Goal: Task Accomplishment & Management: Manage account settings

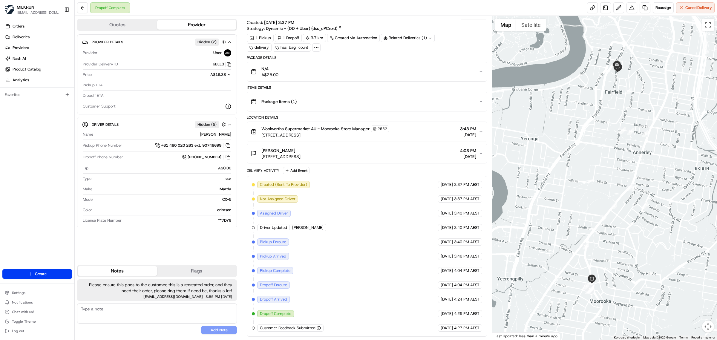
scroll to position [10, 0]
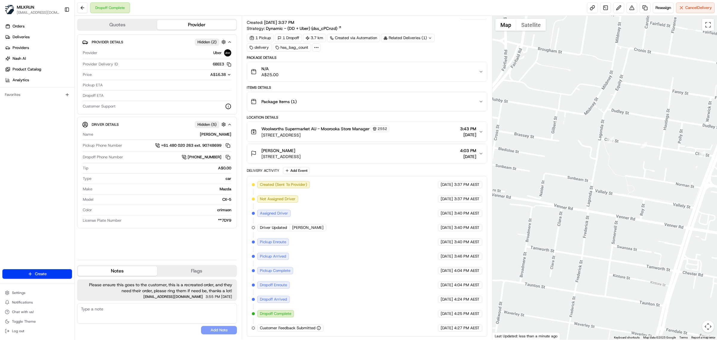
drag, startPoint x: 627, startPoint y: 127, endPoint x: 618, endPoint y: 241, distance: 114.4
click at [633, 339] on div "1 2 3 4 5 6 7 8 9 10 11 12 13 14 15 16 18 19 20 21 17 Map Satellite Keyboard sh…" at bounding box center [604, 178] width 225 height 324
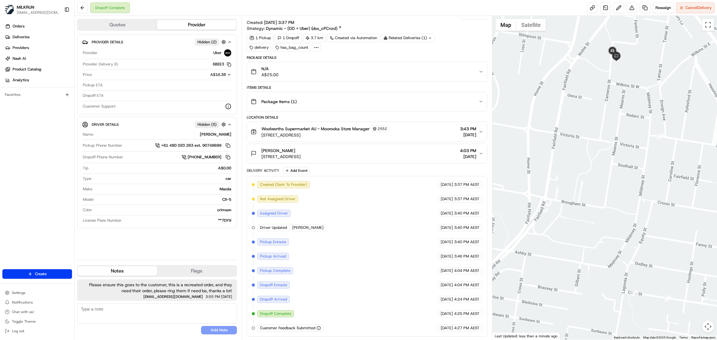
drag, startPoint x: 602, startPoint y: 160, endPoint x: 632, endPoint y: 326, distance: 169.3
click at [632, 326] on div at bounding box center [604, 178] width 225 height 324
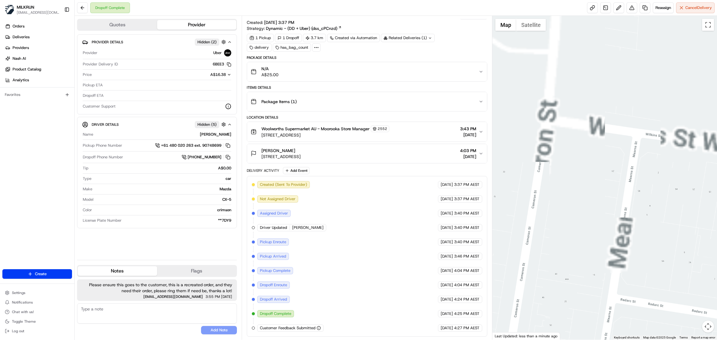
drag, startPoint x: 623, startPoint y: 117, endPoint x: 629, endPoint y: 357, distance: 240.8
click at [629, 340] on html "MILKRUN vconcepcion@woolworths.com.au Toggle Sidebar Orders Deliveries Provider…" at bounding box center [358, 170] width 717 height 340
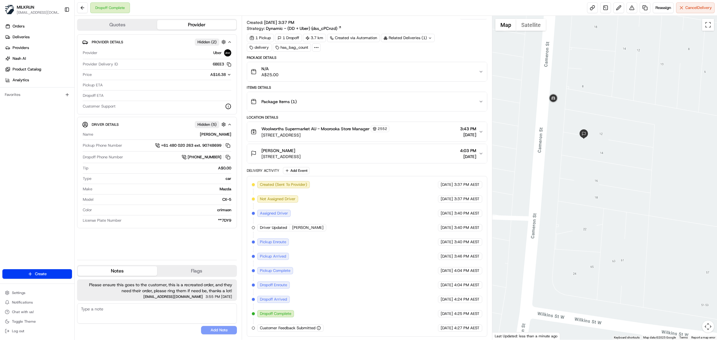
drag, startPoint x: 595, startPoint y: 178, endPoint x: 621, endPoint y: 228, distance: 56.1
click at [602, 340] on html "MILKRUN vconcepcion@woolworths.com.au Toggle Sidebar Orders Deliveries Provider…" at bounding box center [358, 170] width 717 height 340
drag, startPoint x: 615, startPoint y: 225, endPoint x: 612, endPoint y: 248, distance: 22.5
click at [612, 248] on div at bounding box center [604, 178] width 225 height 324
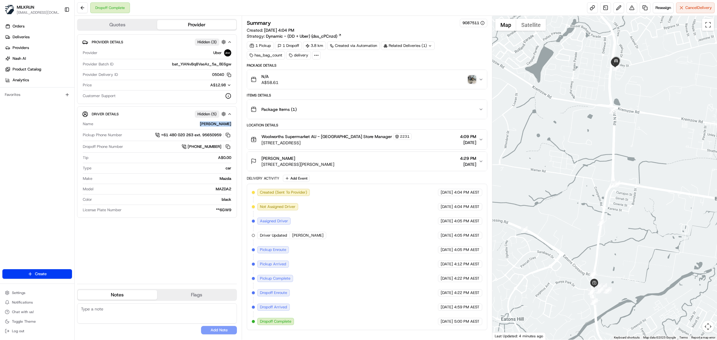
drag, startPoint x: 198, startPoint y: 125, endPoint x: 231, endPoint y: 125, distance: 32.8
click at [231, 125] on div "Name [PERSON_NAME] Pickup Phone Number +61 480 020 263 ext. 95650959 Dropoff Ph…" at bounding box center [157, 167] width 150 height 96
copy div "[PERSON_NAME]"
click at [404, 144] on div "Woolworths Supermarket AU - Eatons Hill Store Manager 2231 640 S Pine Rd, Brend…" at bounding box center [365, 139] width 228 height 13
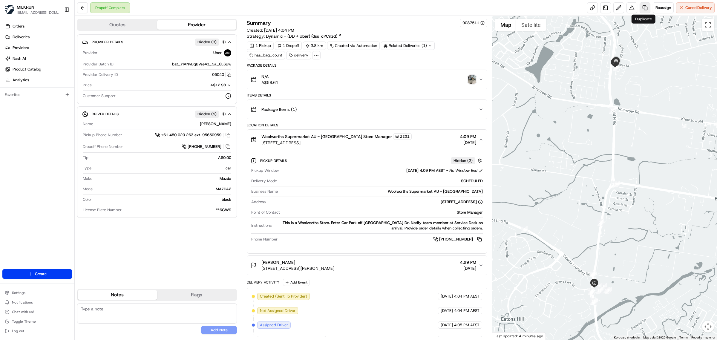
click at [642, 10] on link at bounding box center [644, 7] width 11 height 11
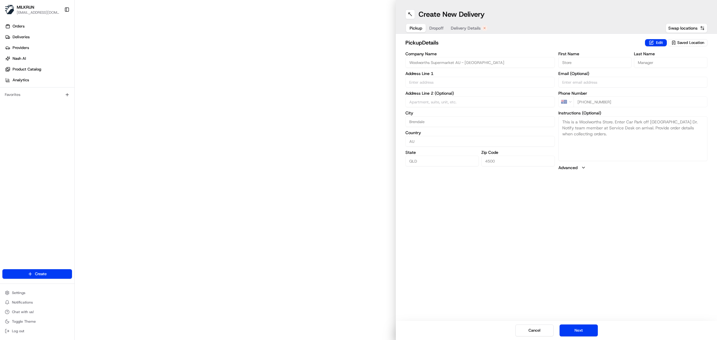
type input "640 S Pine Rd"
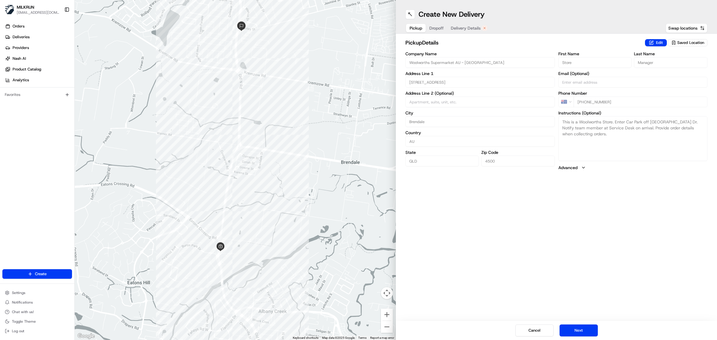
click at [468, 28] on span "Delivery Details" at bounding box center [466, 28] width 30 height 6
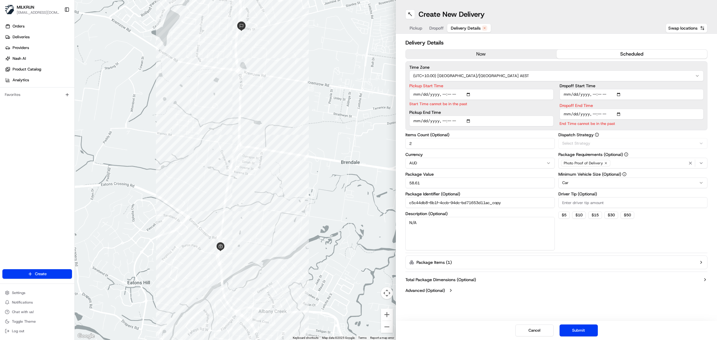
click at [485, 53] on button "now" at bounding box center [481, 54] width 151 height 9
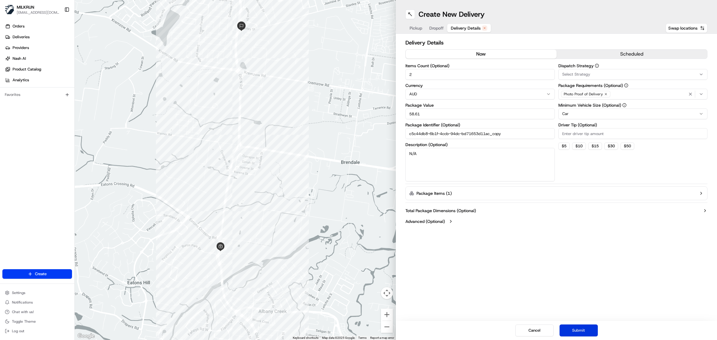
click at [588, 330] on button "Submit" at bounding box center [578, 330] width 38 height 12
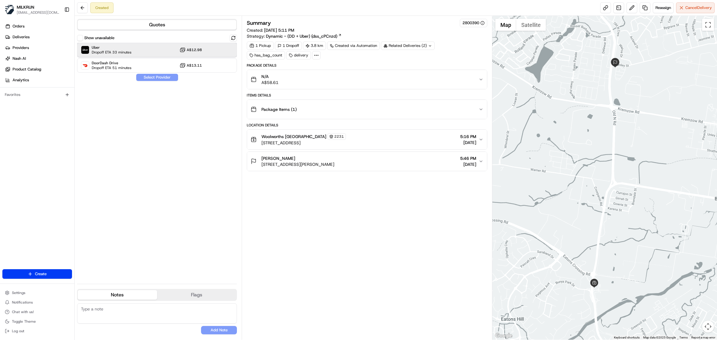
click at [141, 49] on div "Uber Dropoff ETA 33 minutes A$12.98" at bounding box center [157, 50] width 160 height 14
click at [156, 73] on div "Show unavailable Uber Dropoff ETA 33 minutes A$12.98 DoorDash Drive Dropoff ETA…" at bounding box center [157, 156] width 160 height 245
click at [160, 78] on button "Assign Provider" at bounding box center [157, 77] width 42 height 7
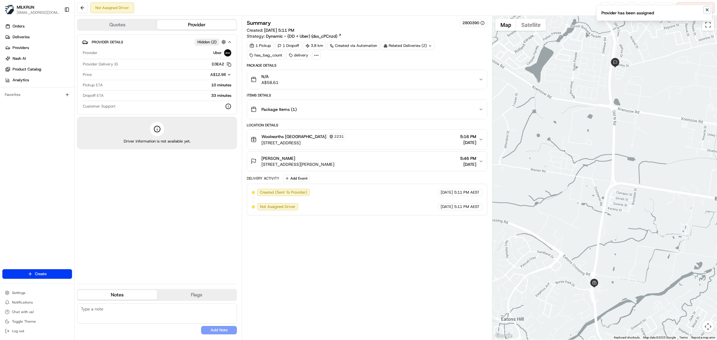
click at [708, 9] on icon "Notifications (F8)" at bounding box center [706, 9] width 5 height 5
click at [605, 8] on link at bounding box center [605, 7] width 11 height 11
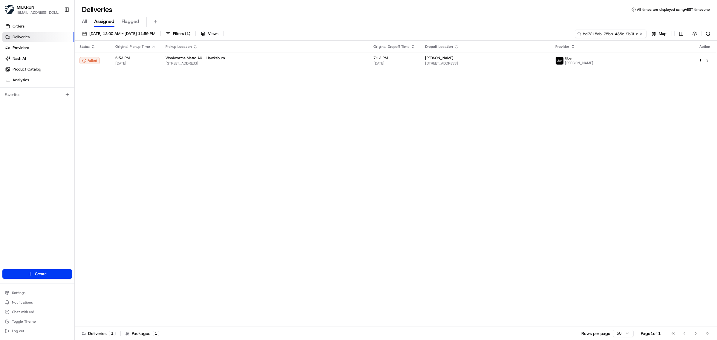
click at [616, 35] on input "bd7215ab-75bb-435e-9b0f-ddd4b2dde274" at bounding box center [611, 34] width 72 height 8
paste input "SHAMA RANI S."
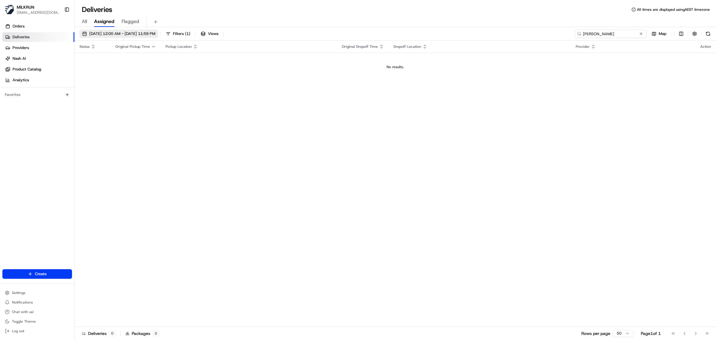
type input "[PERSON_NAME]"
click at [98, 31] on span "20/08/2025 12:00 AM - 20/08/2025 11:59 PM" at bounding box center [122, 33] width 66 height 5
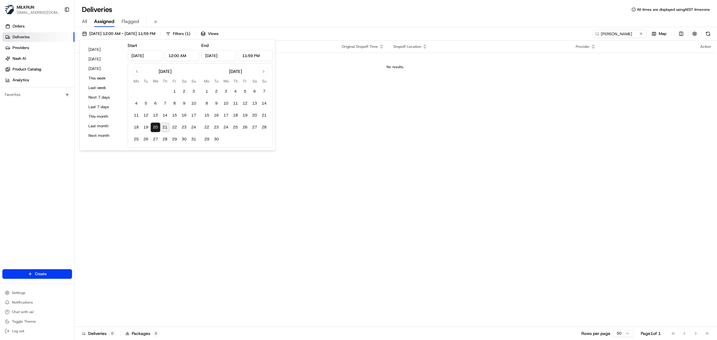
click at [165, 127] on button "21" at bounding box center [165, 127] width 10 height 10
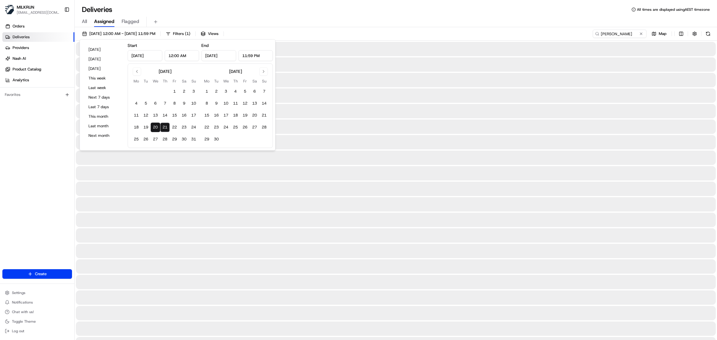
click at [159, 128] on button "20" at bounding box center [156, 127] width 10 height 10
click at [164, 129] on button "21" at bounding box center [165, 127] width 10 height 10
type input "Aug 21, 2025"
click at [166, 130] on button "21" at bounding box center [165, 127] width 10 height 10
type input "Aug 21, 2025"
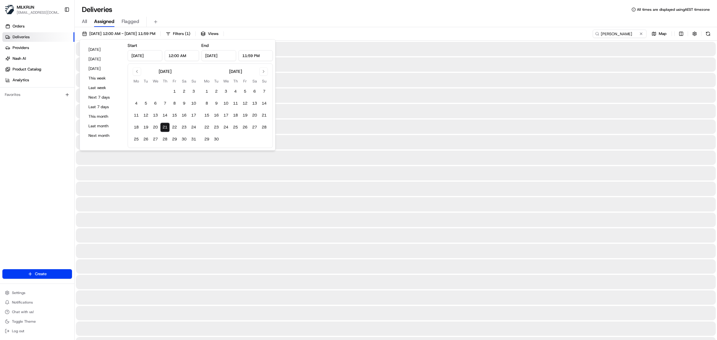
click at [512, 2] on div "Deliveries All times are displayed using AEST timezone All Assigned Flagged 21/…" at bounding box center [396, 170] width 642 height 340
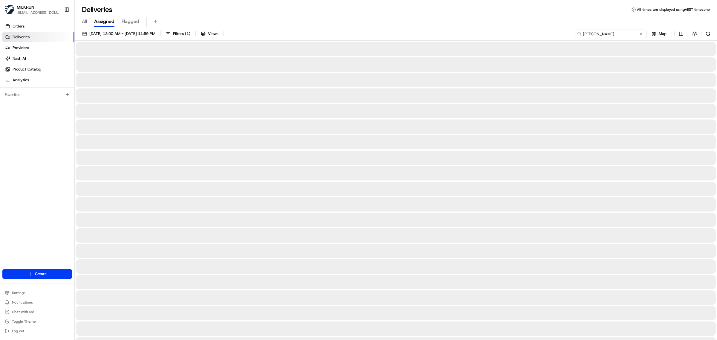
click at [629, 35] on input "[PERSON_NAME]" at bounding box center [611, 34] width 72 height 8
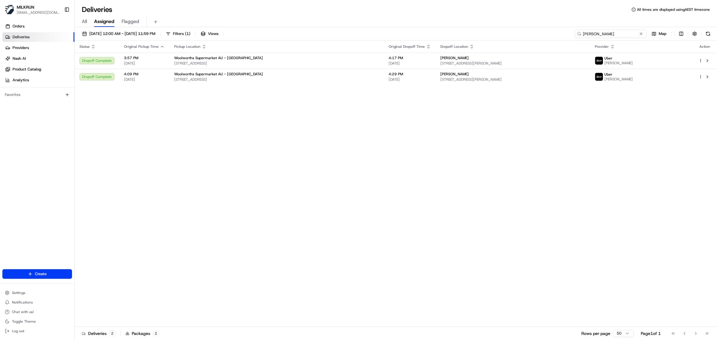
drag, startPoint x: 615, startPoint y: 36, endPoint x: 575, endPoint y: 35, distance: 39.4
click at [575, 35] on input "[PERSON_NAME]" at bounding box center [611, 34] width 72 height 8
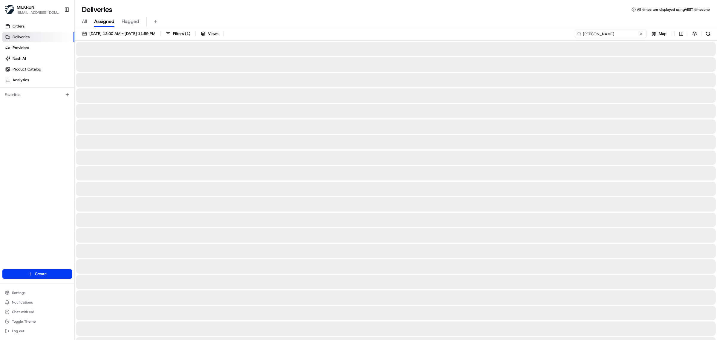
type input "alexia davis"
click at [109, 34] on span "21/08/2025 12:00 AM - 21/08/2025 11:59 PM" at bounding box center [122, 33] width 66 height 5
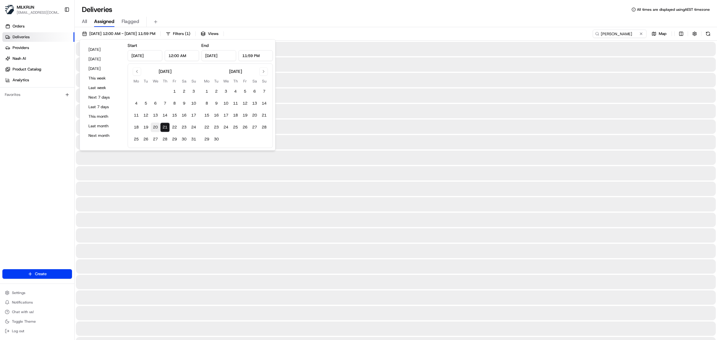
click at [157, 128] on button "20" at bounding box center [156, 127] width 10 height 10
click at [166, 128] on button "21" at bounding box center [165, 127] width 10 height 10
click at [152, 127] on button "20" at bounding box center [156, 127] width 10 height 10
click at [168, 127] on button "21" at bounding box center [165, 127] width 10 height 10
click at [156, 129] on button "20" at bounding box center [156, 127] width 10 height 10
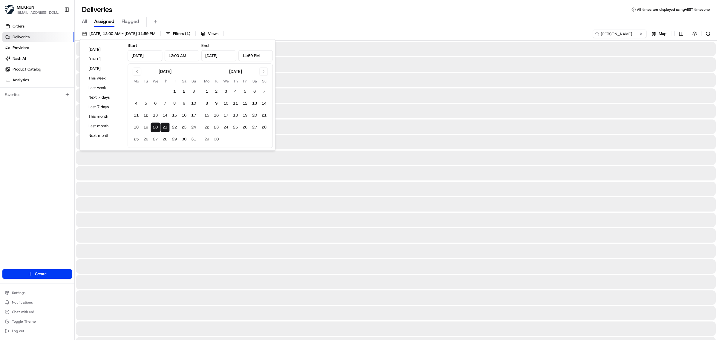
type input "Aug 20, 2025"
click at [156, 129] on button "20" at bounding box center [156, 127] width 10 height 10
type input "Aug 20, 2025"
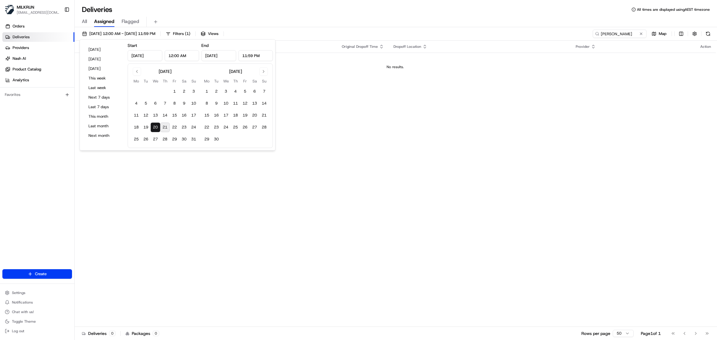
click at [157, 126] on button "20" at bounding box center [156, 127] width 10 height 10
click at [148, 129] on button "19" at bounding box center [146, 127] width 10 height 10
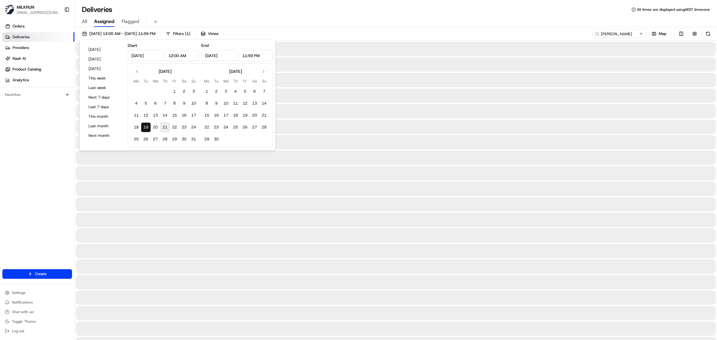
type input "[DATE]"
click at [429, 10] on div "Deliveries All times are displayed using AEST timezone" at bounding box center [396, 10] width 642 height 10
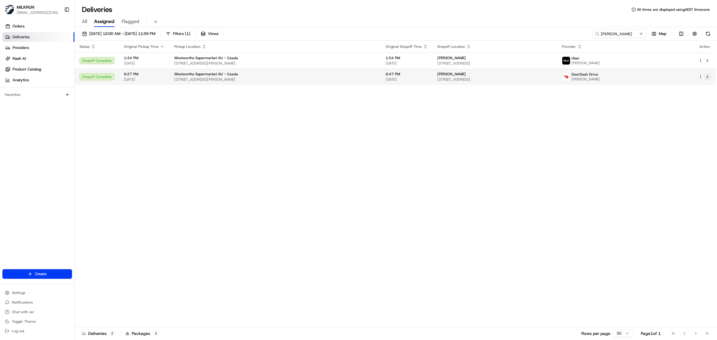
click at [708, 76] on button at bounding box center [707, 76] width 7 height 7
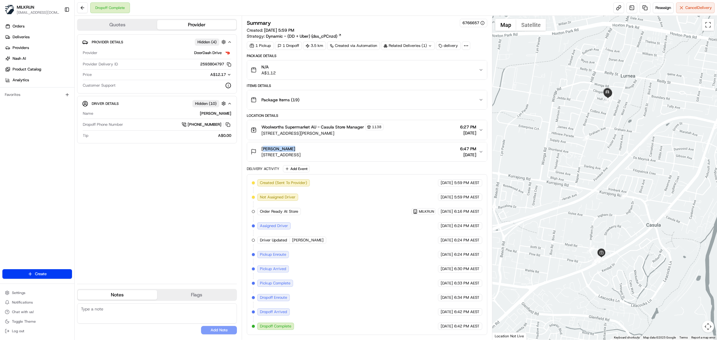
drag, startPoint x: 288, startPoint y: 149, endPoint x: 208, endPoint y: 12, distance: 158.9
click at [256, 150] on div "alexia Davis 5A Hull Ave, Lurnea, NSW 2170, AU" at bounding box center [276, 152] width 50 height 12
copy span "alexia Davis"
click at [207, 65] on button "2593804797 Copy b8370d5a-b809-4364-ad02-a0ab07e07a4a_2593804797" at bounding box center [215, 64] width 31 height 5
drag, startPoint x: 207, startPoint y: 65, endPoint x: 154, endPoint y: 4, distance: 80.8
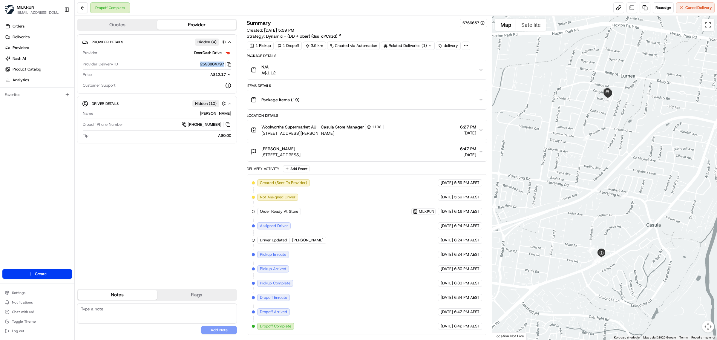
click at [208, 65] on button "2593804797 Copy b8370d5a-b809-4364-ad02-a0ab07e07a4a_2593804797" at bounding box center [215, 64] width 31 height 5
copy button "2593804797"
drag, startPoint x: 281, startPoint y: 75, endPoint x: 267, endPoint y: 74, distance: 13.5
click at [267, 74] on div "N/A A$1.12" at bounding box center [365, 70] width 228 height 12
copy span "1.12"
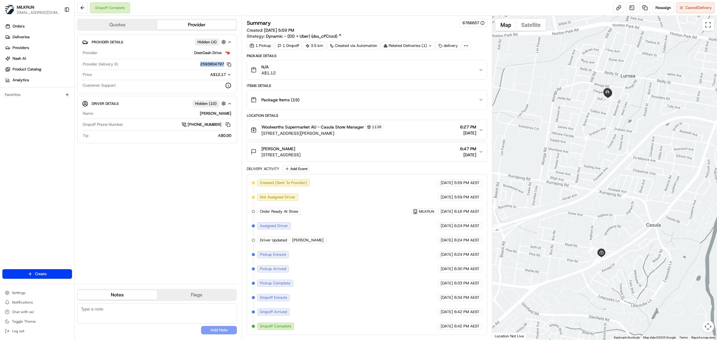
drag, startPoint x: 199, startPoint y: 66, endPoint x: 223, endPoint y: 66, distance: 23.6
click at [223, 66] on button "2593804797 Copy b8370d5a-b809-4364-ad02-a0ab07e07a4a_2593804797" at bounding box center [215, 64] width 31 height 5
copy button "2593804797"
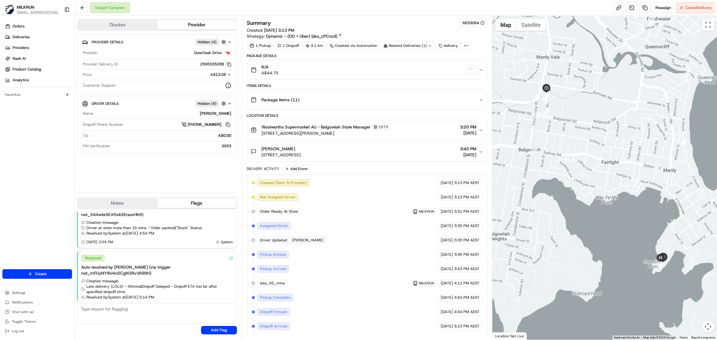
scroll to position [15, 0]
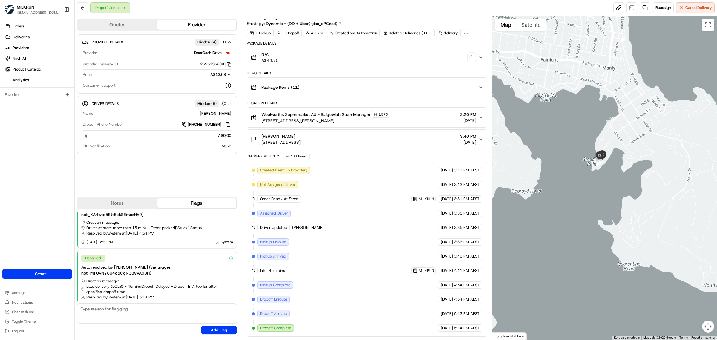
drag, startPoint x: 667, startPoint y: 241, endPoint x: 606, endPoint y: 139, distance: 119.6
click at [606, 139] on div at bounding box center [604, 178] width 225 height 324
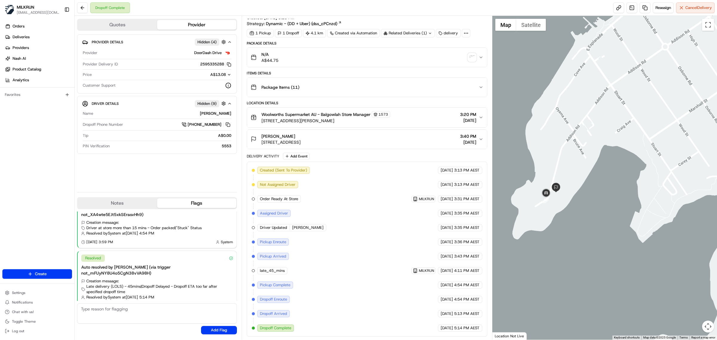
drag, startPoint x: 575, startPoint y: 221, endPoint x: 600, endPoint y: 195, distance: 35.7
click at [600, 195] on div at bounding box center [604, 178] width 225 height 324
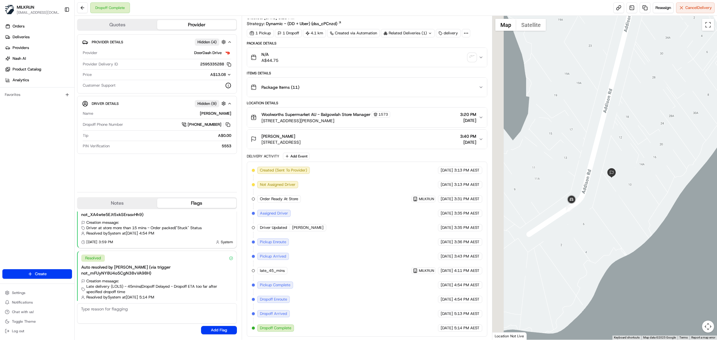
drag, startPoint x: 577, startPoint y: 193, endPoint x: 712, endPoint y: 214, distance: 137.2
click at [712, 214] on div at bounding box center [604, 178] width 225 height 324
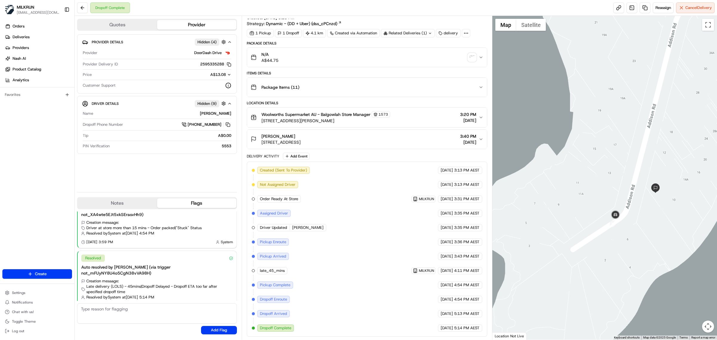
drag, startPoint x: 598, startPoint y: 274, endPoint x: 642, endPoint y: 256, distance: 47.8
click at [642, 256] on div at bounding box center [604, 178] width 225 height 324
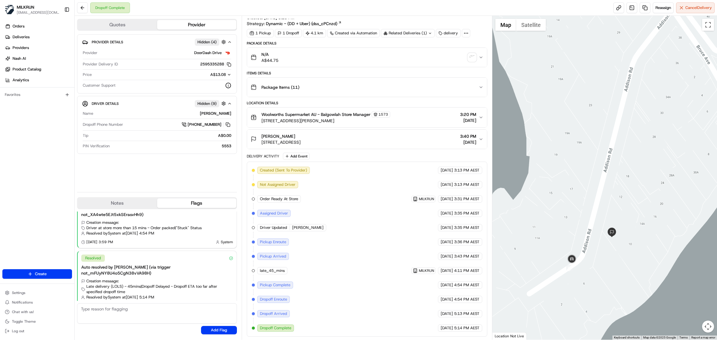
drag, startPoint x: 615, startPoint y: 284, endPoint x: 574, endPoint y: 320, distance: 54.8
click at [573, 321] on div at bounding box center [604, 178] width 225 height 324
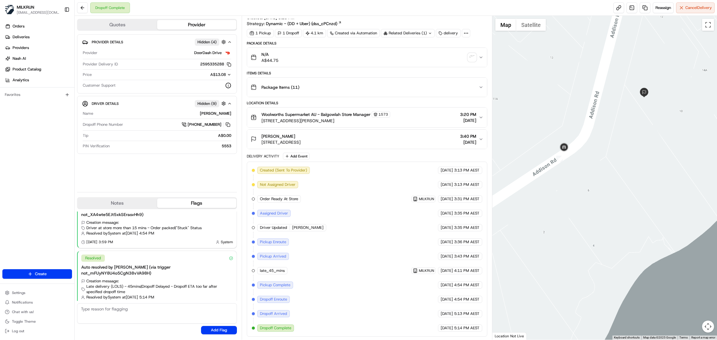
scroll to position [0, 0]
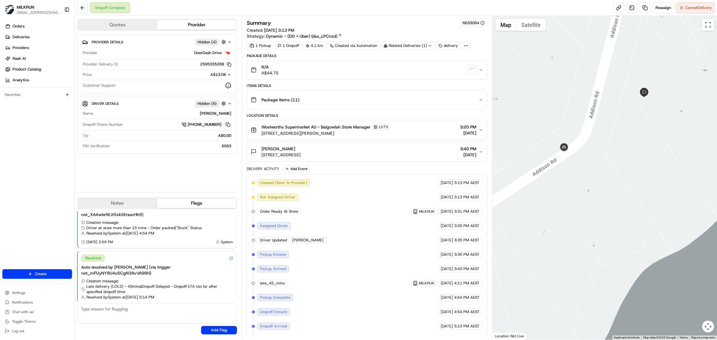
click at [479, 153] on icon "button" at bounding box center [480, 151] width 5 height 5
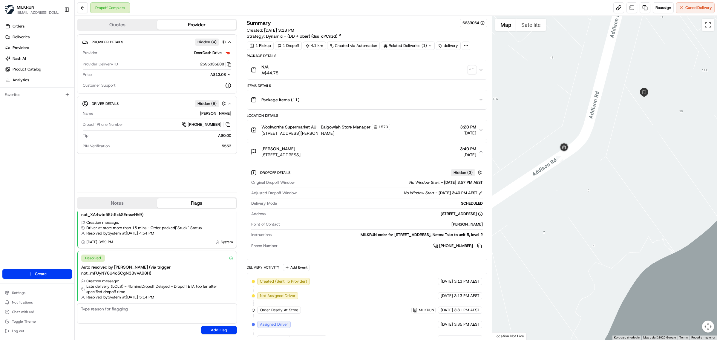
click at [472, 71] on img "button" at bounding box center [472, 70] width 8 height 8
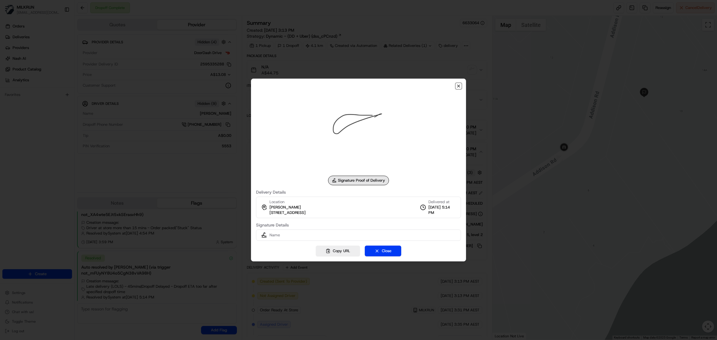
click at [458, 86] on icon "button" at bounding box center [458, 86] width 2 height 2
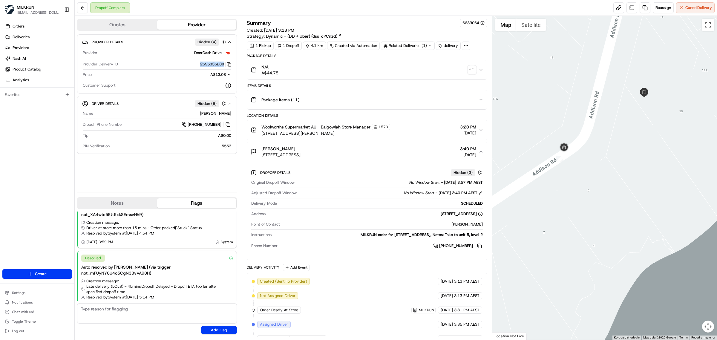
drag, startPoint x: 199, startPoint y: 63, endPoint x: 225, endPoint y: 65, distance: 26.0
click at [225, 65] on button "2595335288 Copy dc524f61-6ae6-4a33-baa2-732ed5212c16_2595335288" at bounding box center [215, 64] width 31 height 5
drag, startPoint x: 281, startPoint y: 75, endPoint x: 266, endPoint y: 77, distance: 14.7
click at [266, 77] on button "N/A A$44.75" at bounding box center [367, 69] width 240 height 19
drag, startPoint x: 225, startPoint y: 74, endPoint x: 214, endPoint y: 75, distance: 11.1
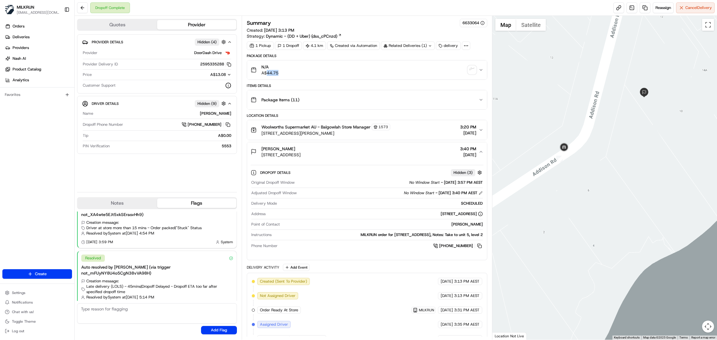
click at [214, 75] on span "A$13.08" at bounding box center [218, 74] width 16 height 5
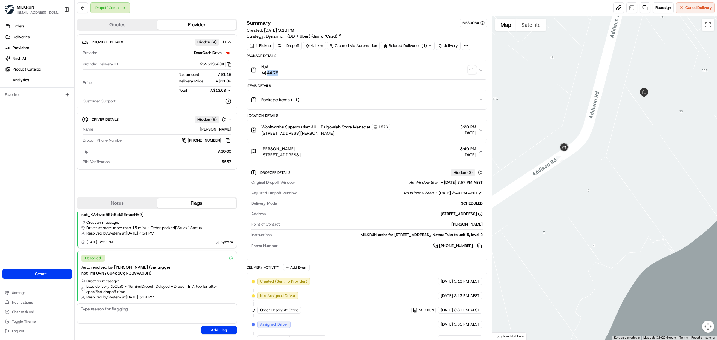
drag, startPoint x: 226, startPoint y: 92, endPoint x: 215, endPoint y: 92, distance: 10.8
click at [215, 92] on div "A$13.08" at bounding box center [218, 90] width 26 height 5
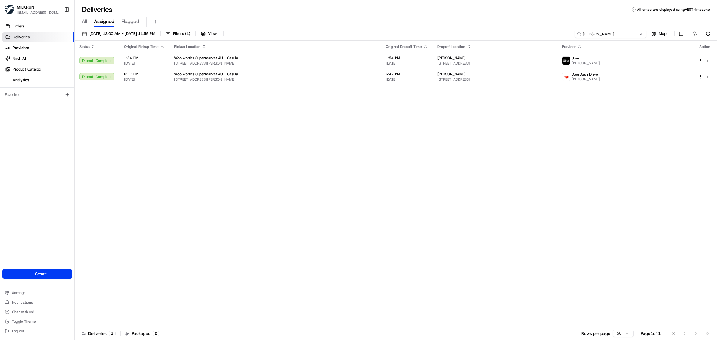
click at [608, 33] on input "[PERSON_NAME]" at bounding box center [611, 34] width 72 height 8
paste input "8d1aa02d-52b8-4a86-8ac9-ee314a1cbe13"
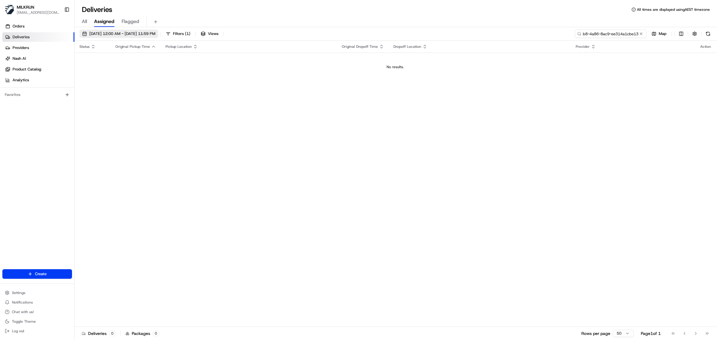
type input "8d1aa02d-52b8-4a86-8ac9-ee314a1cbe13"
click at [102, 33] on span "[DATE] 12:00 AM - [DATE] 11:59 PM" at bounding box center [122, 33] width 66 height 5
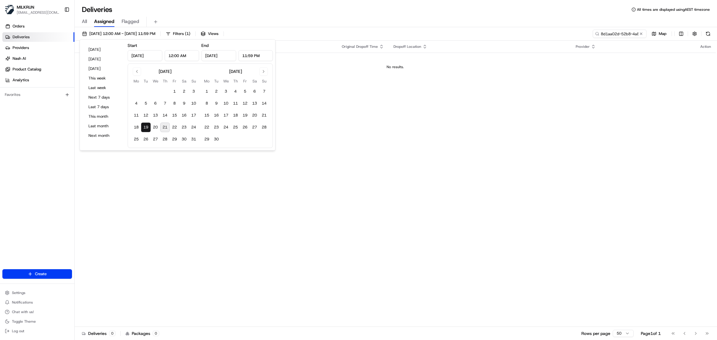
click at [165, 128] on button "21" at bounding box center [165, 127] width 10 height 10
type input "[DATE]"
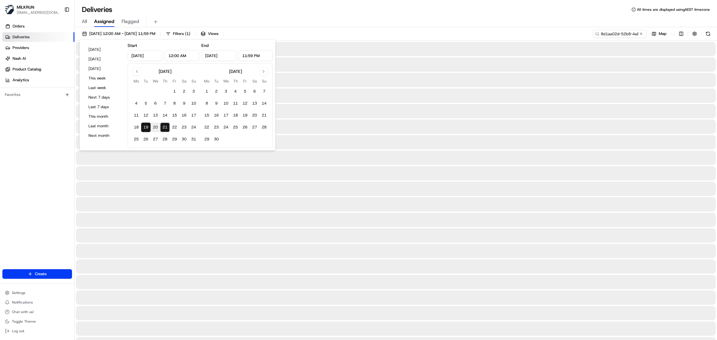
click at [163, 128] on button "21" at bounding box center [165, 127] width 10 height 10
type input "[DATE]"
click at [351, 5] on div "Deliveries All times are displayed using AEST timezone" at bounding box center [396, 10] width 642 height 10
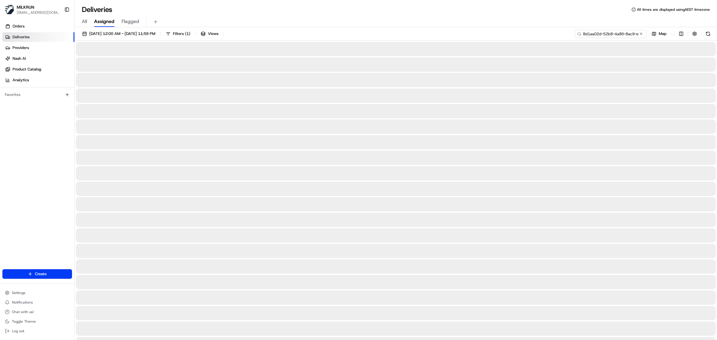
click at [612, 35] on input "8d1aa02d-52b8-4a86-8ac9-ee314a1cbe13" at bounding box center [611, 34] width 72 height 8
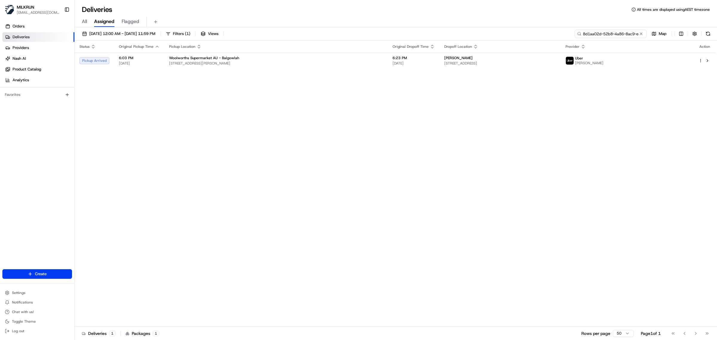
click at [603, 31] on input "8d1aa02d-52b8-4a86-8ac9-ee314a1cbe13" at bounding box center [611, 34] width 72 height 8
paste input "[PERSON_NAME]"
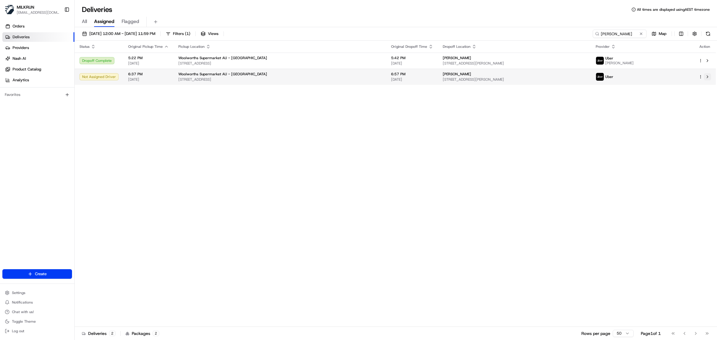
click at [707, 77] on button at bounding box center [707, 76] width 7 height 7
click at [608, 33] on input "[PERSON_NAME]" at bounding box center [611, 34] width 72 height 8
paste input "ADIT P."
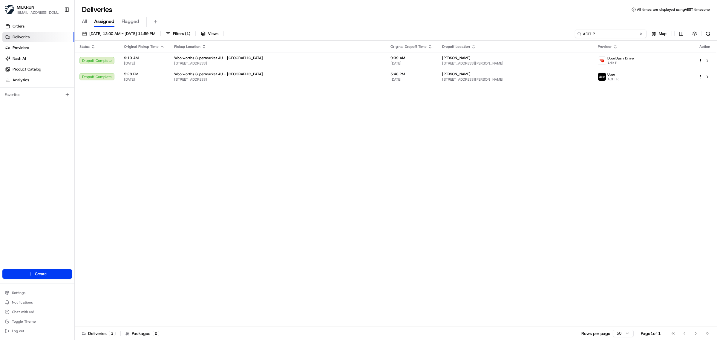
drag, startPoint x: 598, startPoint y: 34, endPoint x: 569, endPoint y: 29, distance: 28.7
click at [569, 30] on div "[DATE] 12:00 AM - [DATE] 11:59 PM Filters ( 1 ) Views ADIT P. Map" at bounding box center [396, 35] width 642 height 11
paste input "f56a6e49-9425-4187-bd2f-7b5c2e7cda21"
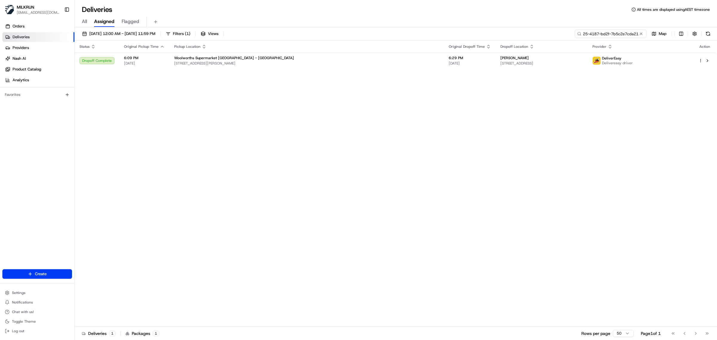
type input "f56a6e49-9425-4187-bd2f-7b5c2e7cda21"
click at [545, 58] on div "Erin S" at bounding box center [541, 58] width 82 height 5
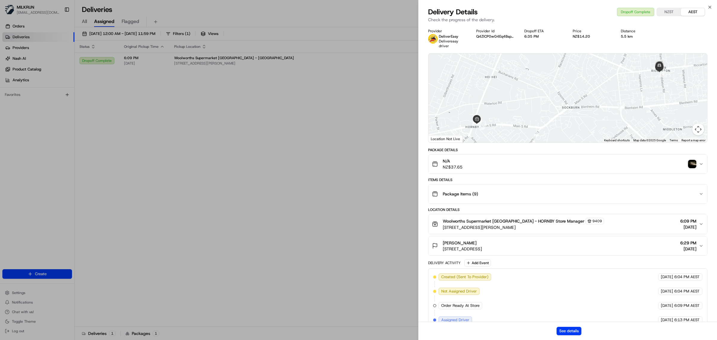
drag, startPoint x: 476, startPoint y: 35, endPoint x: 505, endPoint y: 36, distance: 29.6
click at [505, 36] on button "Q4ZlCP0wG4Eq4BspsJJwjg" at bounding box center [495, 36] width 39 height 5
click at [502, 34] on button "Q4ZlCP0wG4Eq4BspsJJwjg" at bounding box center [495, 36] width 39 height 5
click at [571, 331] on button "See details" at bounding box center [568, 331] width 25 height 8
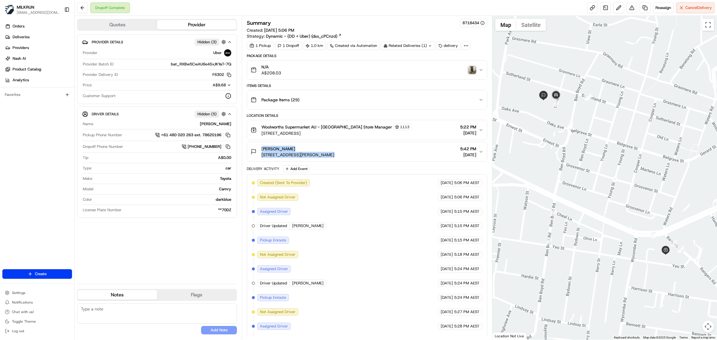
drag, startPoint x: 257, startPoint y: 155, endPoint x: 323, endPoint y: 154, distance: 65.4
click at [323, 154] on div "[PERSON_NAME] [STREET_ADDRESS][PERSON_NAME]" at bounding box center [293, 152] width 84 height 12
click at [334, 154] on span "[STREET_ADDRESS][PERSON_NAME]" at bounding box center [297, 155] width 73 height 6
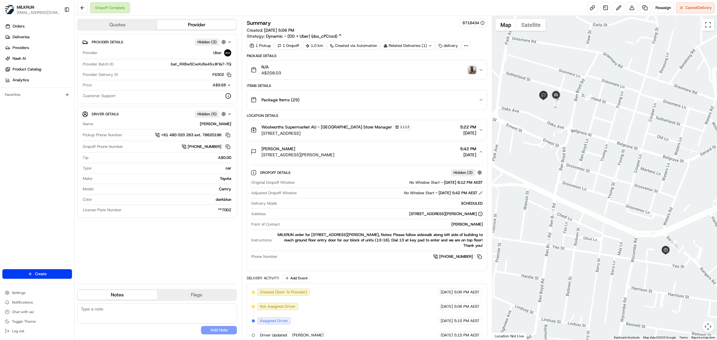
drag, startPoint x: 363, startPoint y: 156, endPoint x: 244, endPoint y: 170, distance: 120.3
click at [265, 155] on div "[PERSON_NAME] [STREET_ADDRESS][PERSON_NAME] 5:42 PM [DATE]" at bounding box center [365, 152] width 228 height 12
copy span "3/25 Sutherland St, Cremorne, NSW 2090, AU"
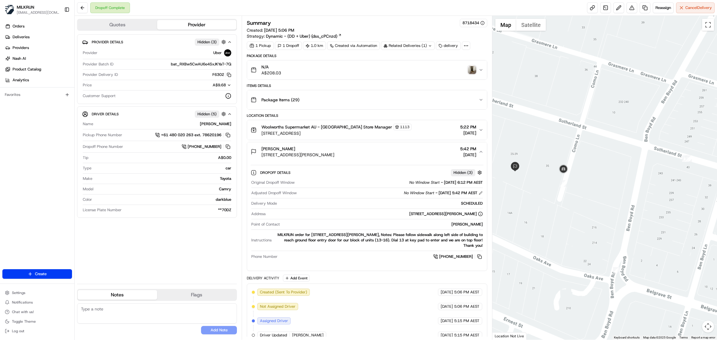
drag, startPoint x: 534, startPoint y: 123, endPoint x: 674, endPoint y: 357, distance: 273.5
click at [674, 340] on html "MILKRUN vconcepcion@woolworths.com.au Toggle Sidebar Orders Deliveries Provider…" at bounding box center [358, 170] width 717 height 340
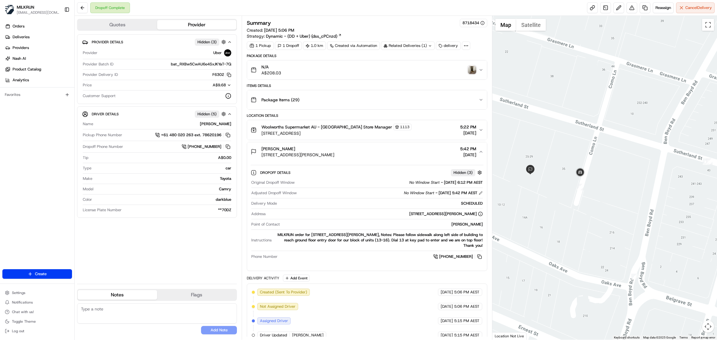
drag, startPoint x: 548, startPoint y: 284, endPoint x: 570, endPoint y: 288, distance: 21.8
click at [570, 288] on div at bounding box center [604, 178] width 225 height 324
click at [474, 70] on img "button" at bounding box center [472, 70] width 8 height 8
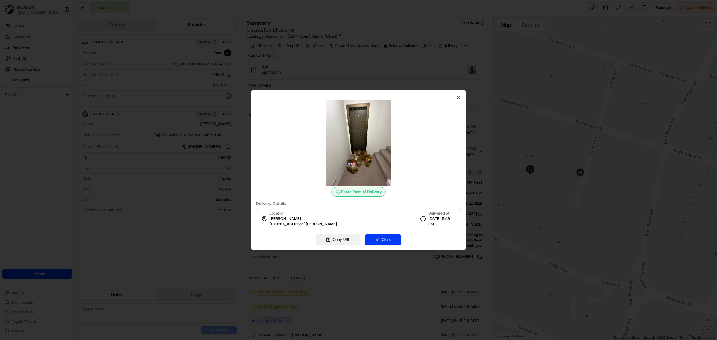
click at [345, 238] on button "Copy URL" at bounding box center [338, 239] width 44 height 11
click at [459, 96] on icon "button" at bounding box center [458, 97] width 5 height 5
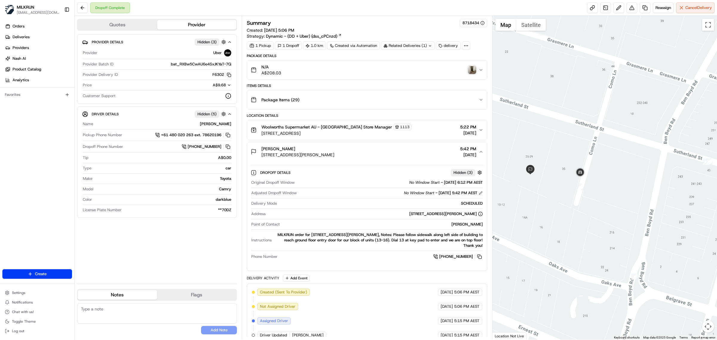
click at [475, 69] on img "button" at bounding box center [472, 70] width 8 height 8
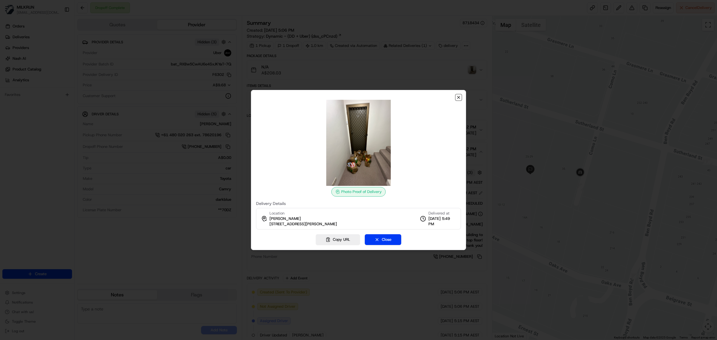
click at [458, 99] on icon "button" at bounding box center [458, 97] width 5 height 5
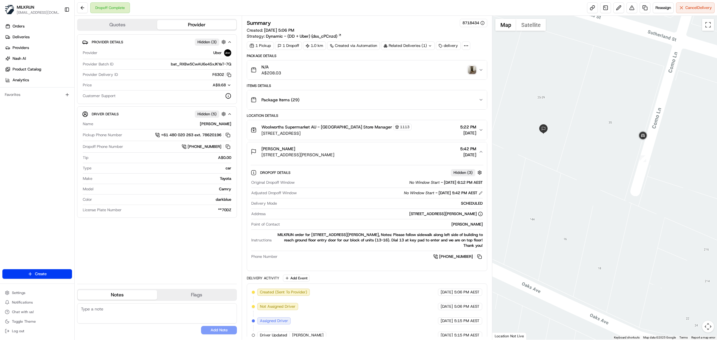
drag, startPoint x: 548, startPoint y: 191, endPoint x: 611, endPoint y: 196, distance: 63.6
click at [611, 196] on div at bounding box center [604, 178] width 225 height 324
drag, startPoint x: 297, startPoint y: 148, endPoint x: 259, endPoint y: 149, distance: 37.6
click at [259, 149] on div "Jordan Hargrove 13/25 Sutherland St, Cremorne, NSW 2090, AU" at bounding box center [293, 152] width 84 height 12
copy span "Jordan Hargrove"
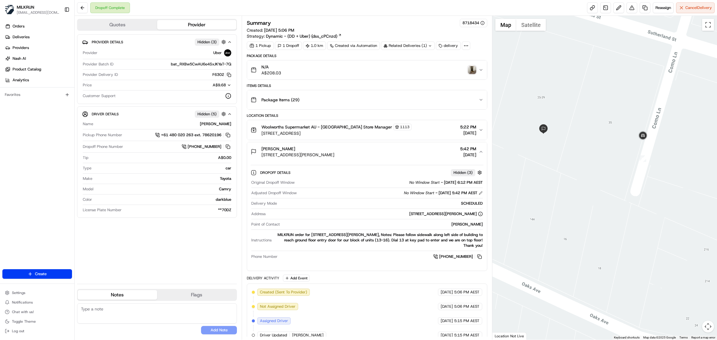
click at [469, 70] on img "button" at bounding box center [472, 70] width 8 height 8
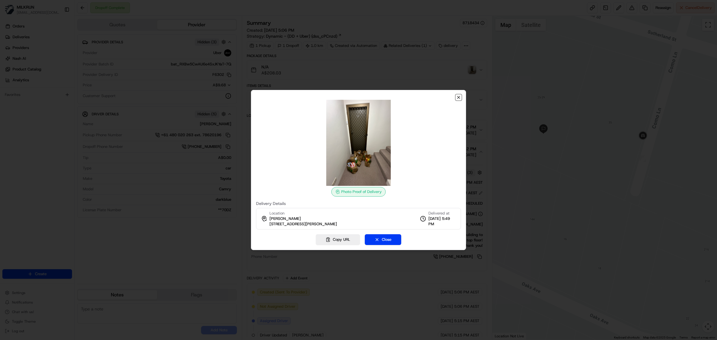
click at [458, 97] on icon "button" at bounding box center [458, 97] width 2 height 2
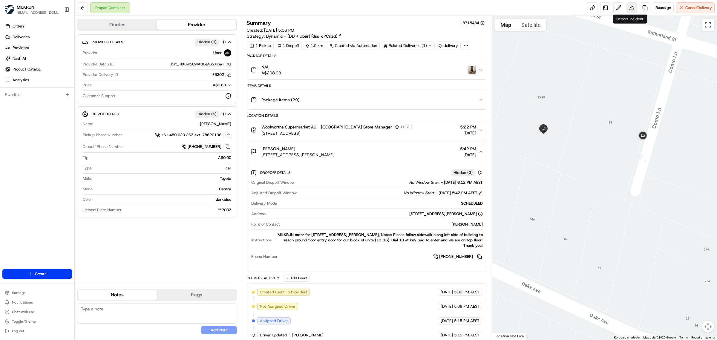
click at [629, 11] on button at bounding box center [631, 7] width 11 height 11
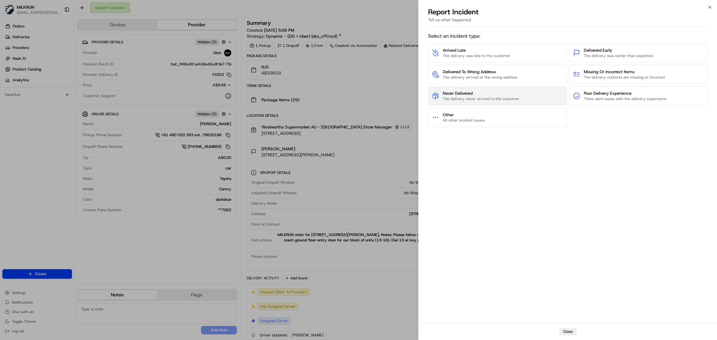
click at [503, 98] on span "The delivery never arrived to the customer" at bounding box center [481, 98] width 76 height 5
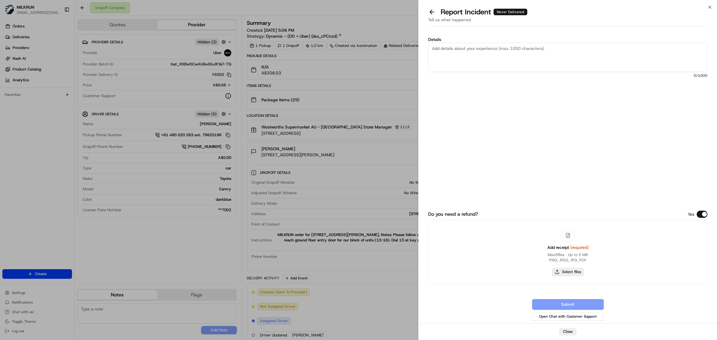
click at [571, 274] on button "Select files" at bounding box center [568, 272] width 32 height 8
type input "C:\fakepath\Milkrun_21-08-25_Jordan H.pdf"
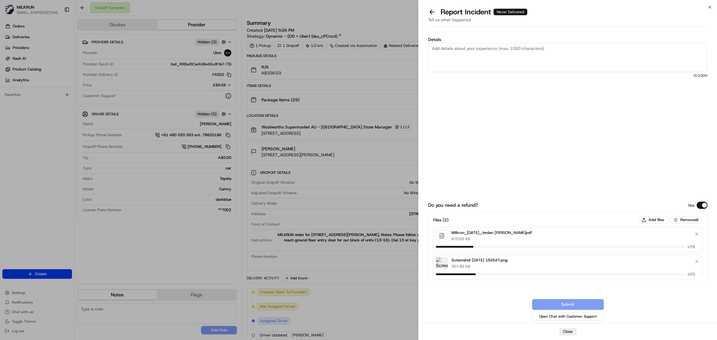
click at [473, 57] on textarea "Details" at bounding box center [567, 57] width 279 height 29
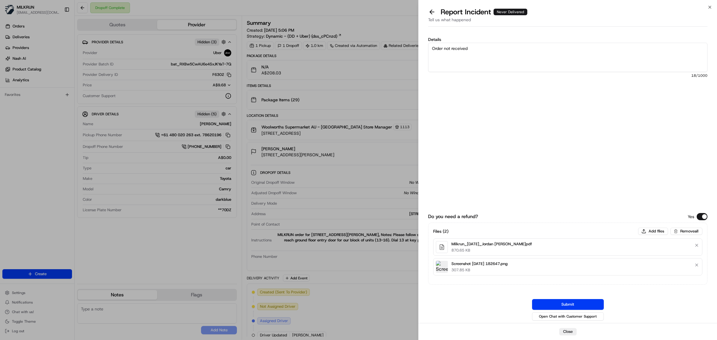
click at [497, 50] on textarea "Order not received" at bounding box center [567, 57] width 279 height 29
click at [501, 53] on textarea "Order not received" at bounding box center [567, 57] width 279 height 29
click at [580, 56] on textarea "Order not received POD may seem valid apparently this is not the customer's fro…" at bounding box center [567, 57] width 279 height 29
click at [532, 65] on textarea "Order not received POD may seem valid apparently this is not the customer's fro…" at bounding box center [567, 57] width 279 height 29
click at [546, 65] on textarea "Order not received POD may seem valid apparently this is not the customer's fro…" at bounding box center [567, 57] width 279 height 29
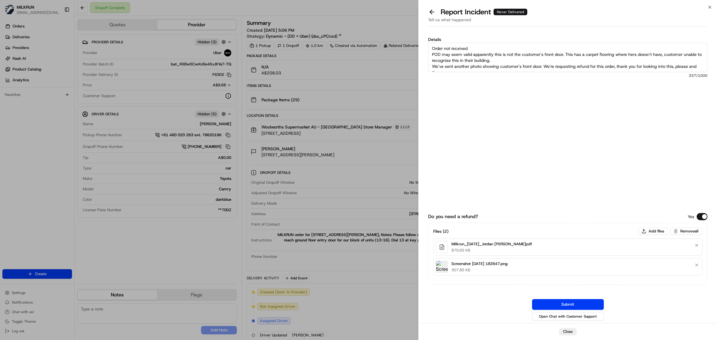
scroll to position [3, 0]
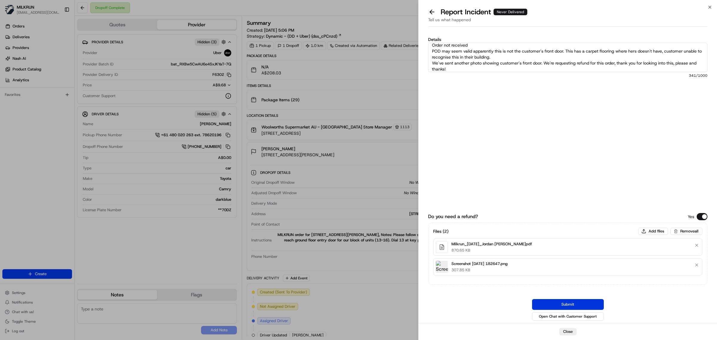
type textarea "Order not received POD may seem valid apparently this is not the customer's fro…"
click at [582, 302] on button "Submit" at bounding box center [568, 304] width 72 height 11
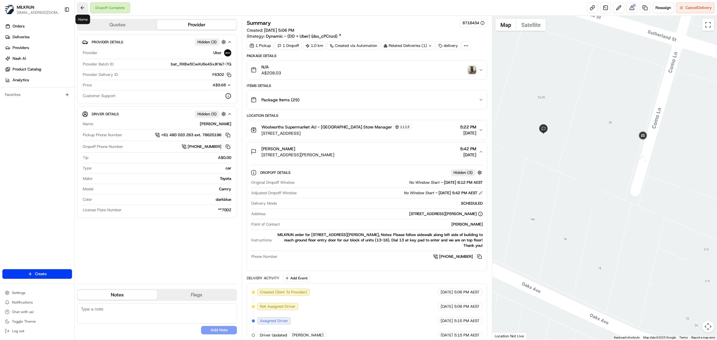
click at [83, 8] on button at bounding box center [82, 7] width 11 height 11
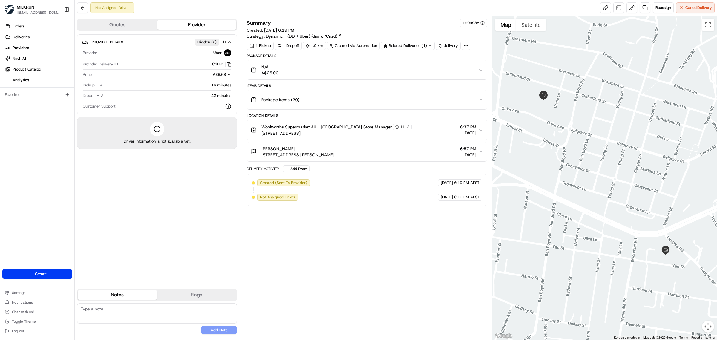
click at [98, 310] on textarea at bounding box center [157, 313] width 160 height 20
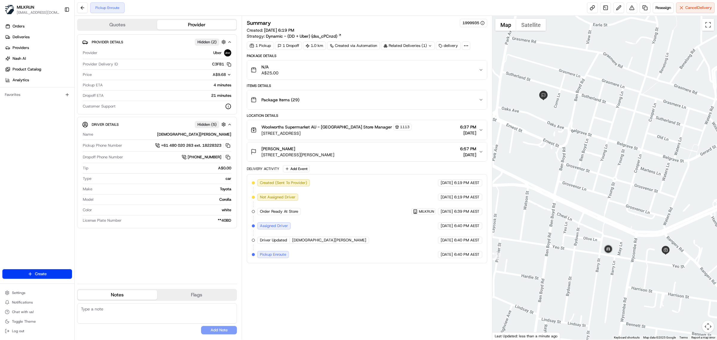
click at [124, 307] on textarea at bounding box center [157, 313] width 160 height 20
click at [157, 309] on textarea "Please ensure this gets to the customer. Ring her if need be, This is a huge or…" at bounding box center [157, 313] width 160 height 20
click at [148, 314] on textarea "Please ensure this gets to the customer as this is a recreated order. Ring her …" at bounding box center [157, 313] width 160 height 20
drag, startPoint x: 206, startPoint y: 324, endPoint x: 208, endPoint y: 329, distance: 5.7
click at [206, 325] on div "Please ensure this gets to the customer as this is a recreated order. Ring her …" at bounding box center [157, 318] width 160 height 31
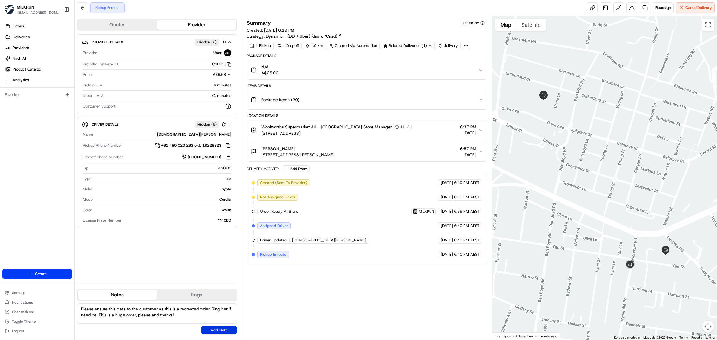
type textarea "Please ensure this gets to the customer as this is a recreated order. Ring her …"
click at [209, 332] on button "Add Note" at bounding box center [219, 330] width 36 height 8
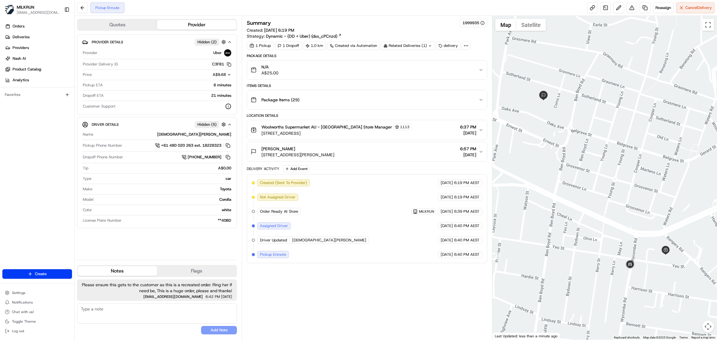
click at [406, 153] on div "Jordan Hargrove 13/25 Sutherland St, Cremorne, NSW 2090, AU 6:57 PM 21/08/2025" at bounding box center [365, 152] width 228 height 12
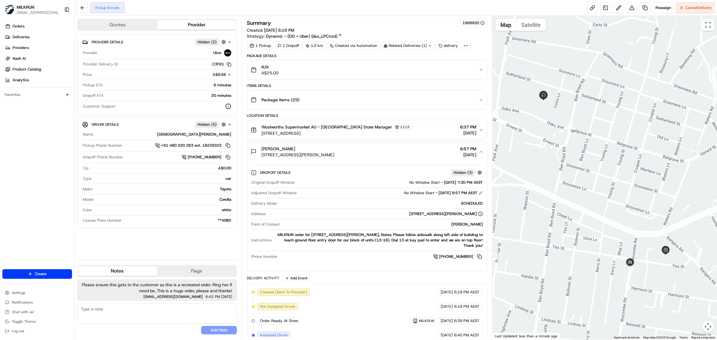
click at [103, 308] on textarea at bounding box center [157, 313] width 160 height 20
type textarea "Please read delivery notes as well, thanks!"
click at [214, 330] on button "Add Note" at bounding box center [219, 330] width 36 height 8
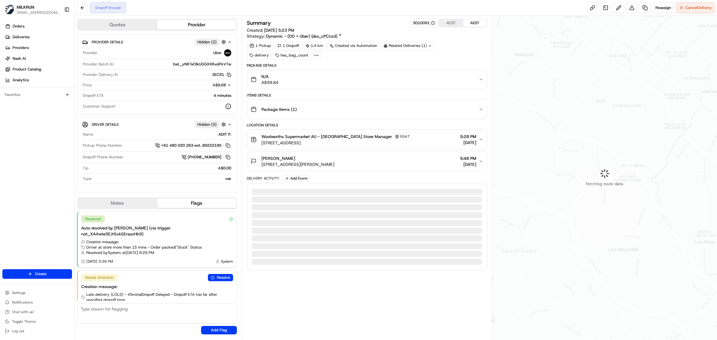
scroll to position [8, 0]
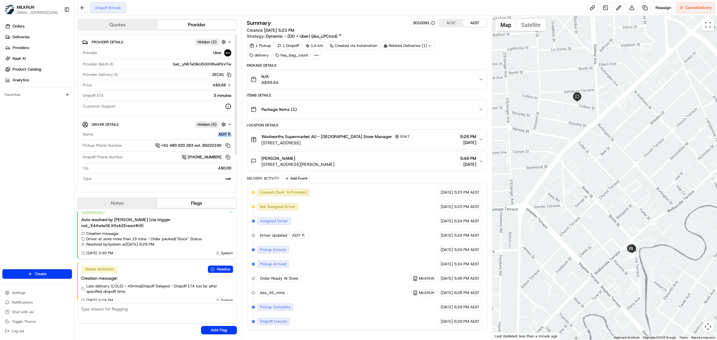
drag, startPoint x: 232, startPoint y: 135, endPoint x: 218, endPoint y: 137, distance: 14.0
click at [218, 137] on div "Driver Details Hidden ( 5 ) Name ADIT P. Pickup Phone Number +61 480 020 263 ex…" at bounding box center [157, 172] width 160 height 111
copy div "ADIT P."
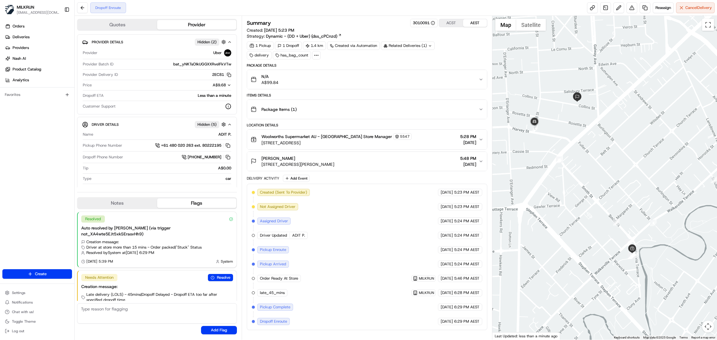
scroll to position [8, 0]
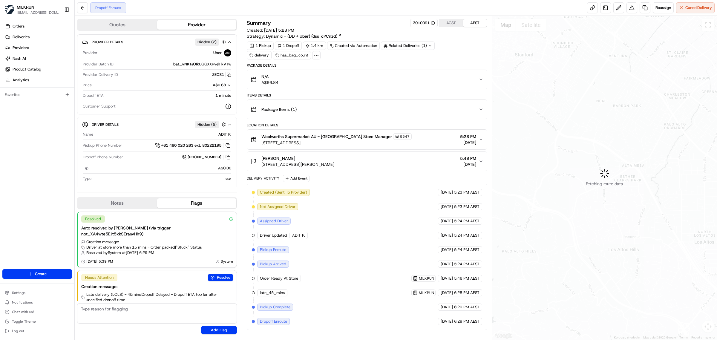
scroll to position [8, 0]
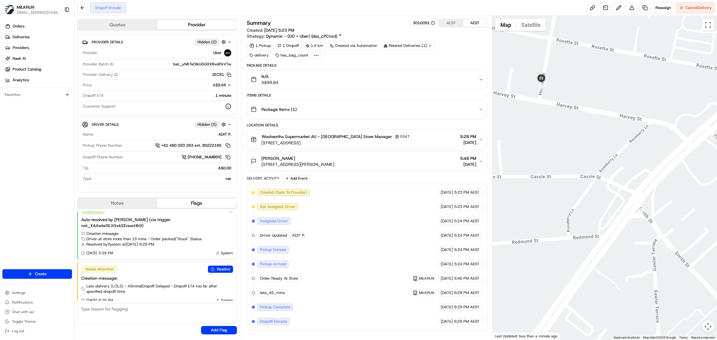
drag, startPoint x: 521, startPoint y: 99, endPoint x: 600, endPoint y: 166, distance: 103.1
click at [600, 165] on div at bounding box center [604, 178] width 225 height 324
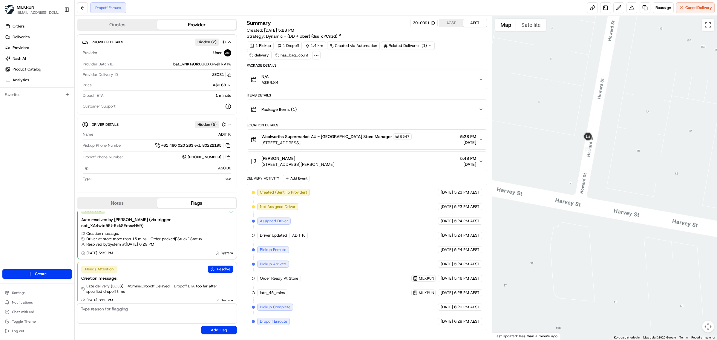
drag, startPoint x: 541, startPoint y: 91, endPoint x: 628, endPoint y: 247, distance: 178.3
click at [628, 247] on div at bounding box center [604, 178] width 225 height 324
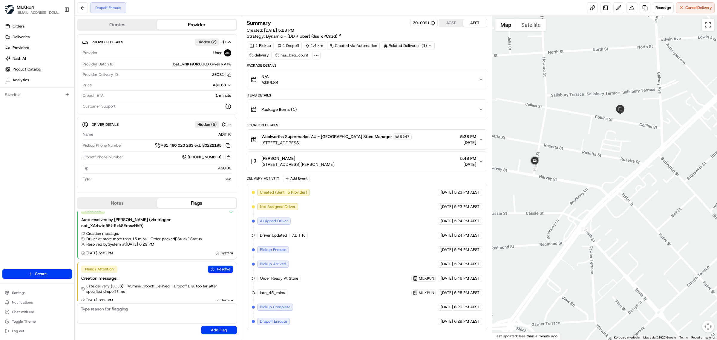
drag, startPoint x: 667, startPoint y: 150, endPoint x: 608, endPoint y: 164, distance: 60.5
click at [608, 164] on div at bounding box center [604, 178] width 225 height 324
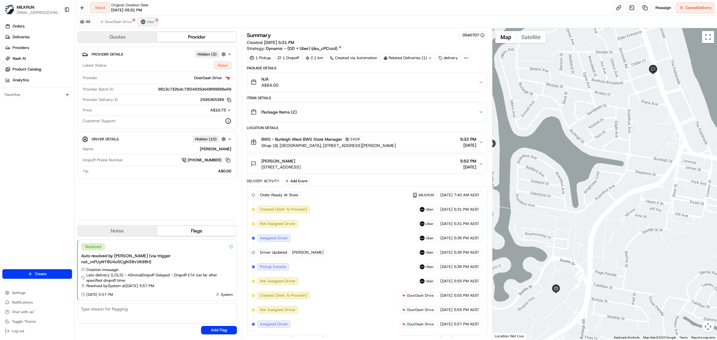
click at [152, 21] on span "Uber" at bounding box center [151, 21] width 8 height 5
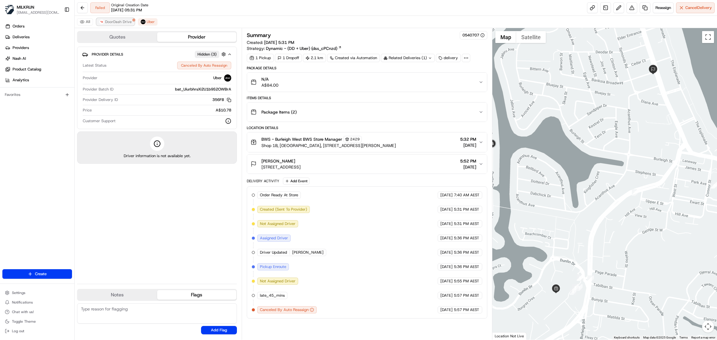
click at [117, 21] on span "DoorDash Drive" at bounding box center [118, 21] width 27 height 5
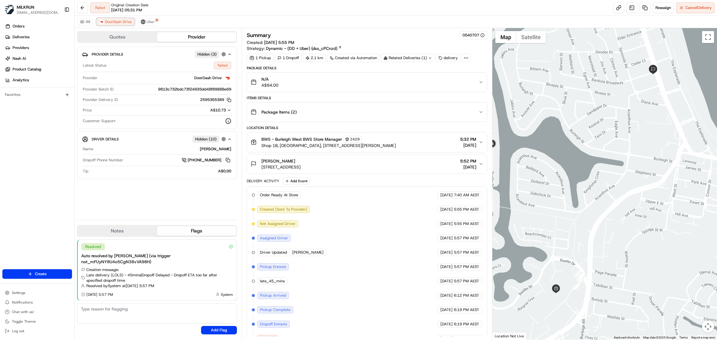
scroll to position [13, 0]
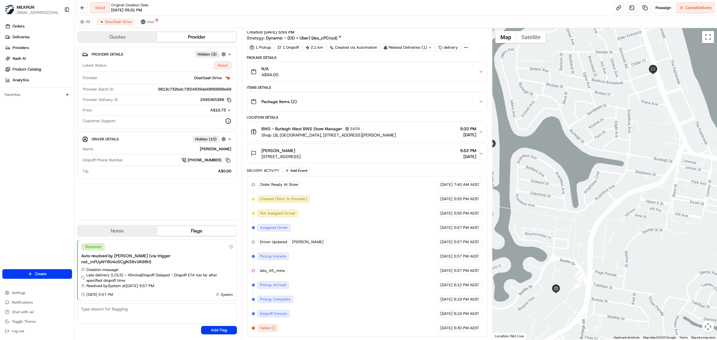
click at [396, 125] on div "BWS - Burleigh West BWS Store Manager 2429" at bounding box center [328, 128] width 134 height 7
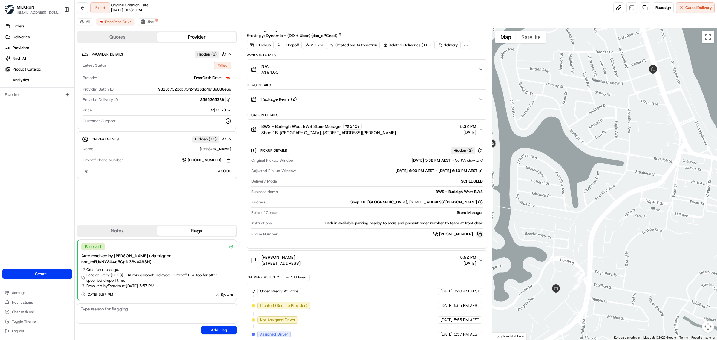
click at [480, 236] on button at bounding box center [479, 234] width 7 height 7
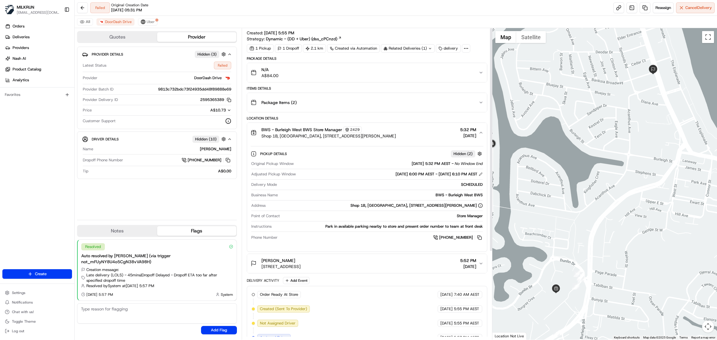
scroll to position [0, 0]
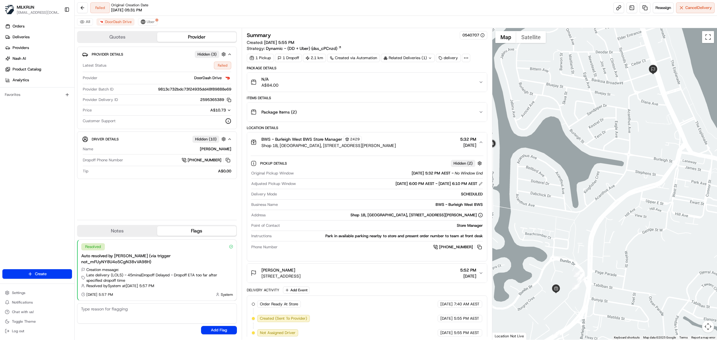
click at [481, 141] on icon "button" at bounding box center [480, 142] width 5 height 5
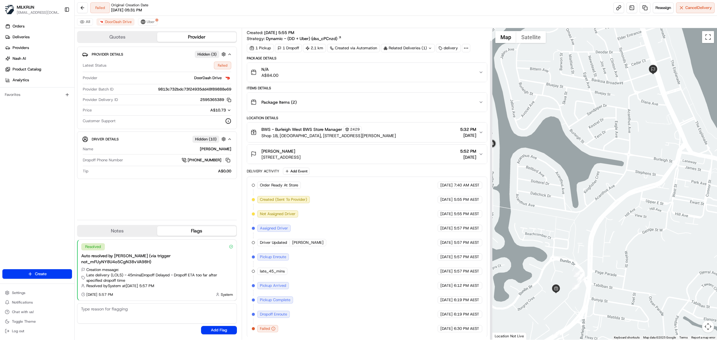
scroll to position [13, 0]
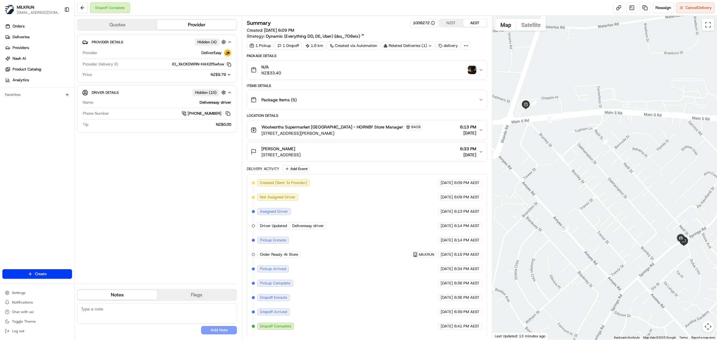
click at [481, 129] on icon "button" at bounding box center [480, 130] width 5 height 5
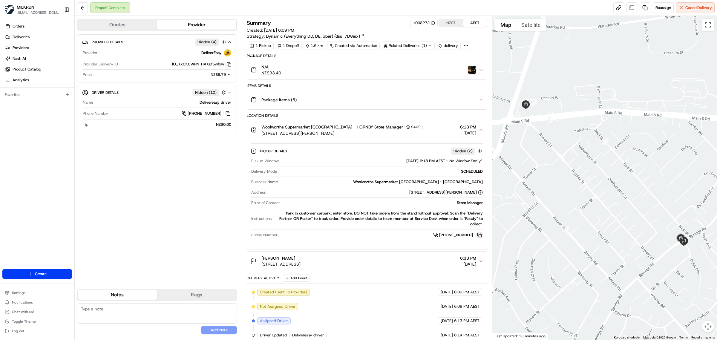
click at [480, 236] on button at bounding box center [479, 235] width 7 height 7
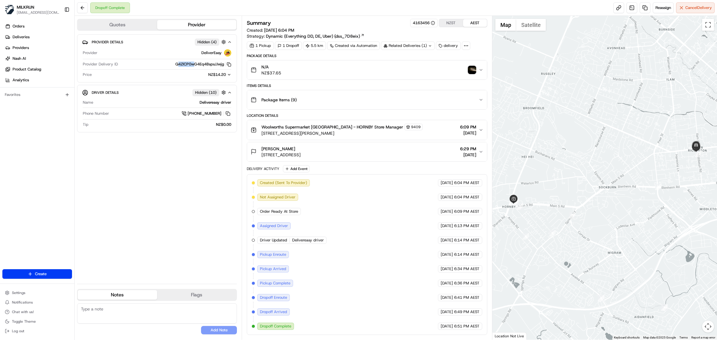
drag, startPoint x: 177, startPoint y: 66, endPoint x: 194, endPoint y: 65, distance: 16.5
click at [194, 65] on button "Q4ZlCP0wG4Eq4BspsJJwjg Copy Q4ZlCP0wG4Eq4BspsJJwjg" at bounding box center [203, 64] width 56 height 5
drag, startPoint x: 172, startPoint y: 65, endPoint x: 223, endPoint y: 67, distance: 51.1
click at [223, 67] on div "Q4ZlCP0wG4Eq4BspsJJwjg Copy Q4ZlCP0wG4Eq4BspsJJwjg" at bounding box center [175, 64] width 111 height 5
copy button "Q4ZlCP0wG4Eq4BspsJJwjg"
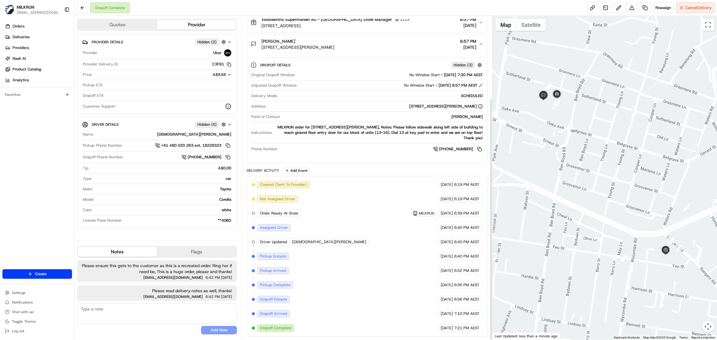
scroll to position [110, 0]
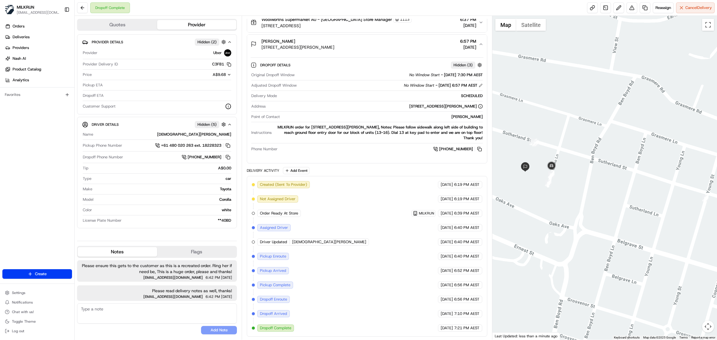
drag, startPoint x: 567, startPoint y: 132, endPoint x: 580, endPoint y: 284, distance: 151.9
click at [580, 284] on div at bounding box center [604, 178] width 225 height 324
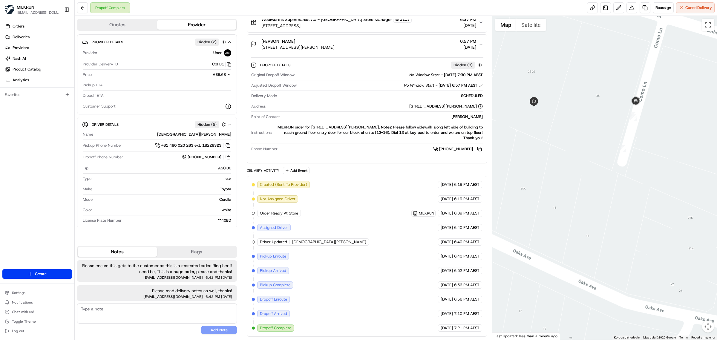
drag, startPoint x: 528, startPoint y: 165, endPoint x: 618, endPoint y: 356, distance: 210.8
click at [618, 340] on html "MILKRUN vconcepcion@woolworths.com.au Toggle Sidebar Orders Deliveries Provider…" at bounding box center [358, 170] width 717 height 340
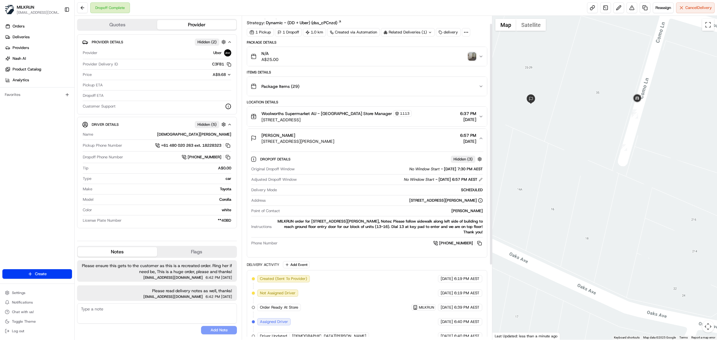
scroll to position [10, 0]
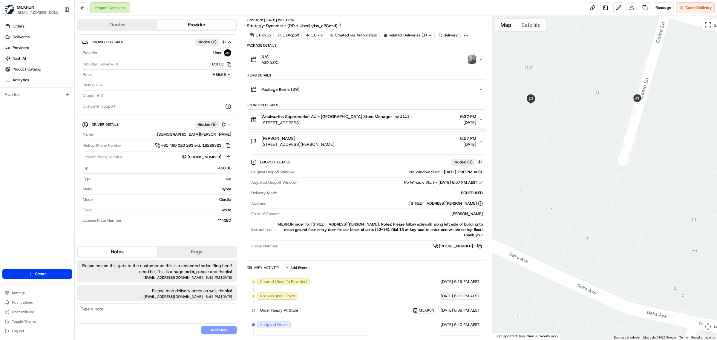
click at [470, 57] on img "button" at bounding box center [472, 59] width 8 height 8
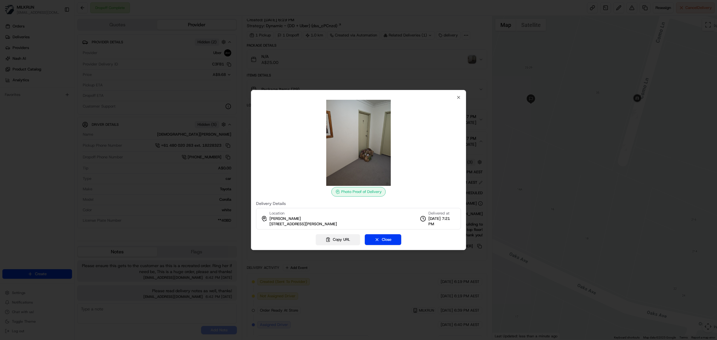
click at [346, 239] on button "Copy URL" at bounding box center [338, 239] width 44 height 11
click at [509, 34] on div at bounding box center [358, 170] width 717 height 340
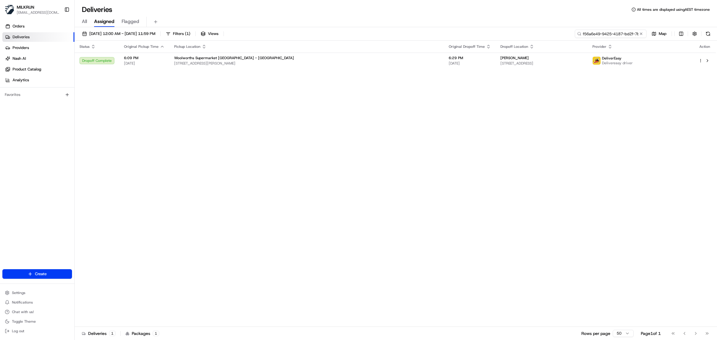
click at [612, 34] on input "f56a6e49-9425-4187-bd2f-7b5c2e7cda21" at bounding box center [611, 34] width 72 height 8
paste input "Jason Murphy"
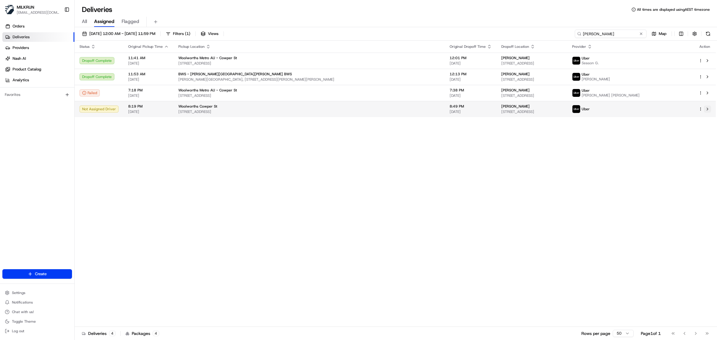
type input "Jason Murphy"
click at [707, 109] on button at bounding box center [707, 108] width 7 height 7
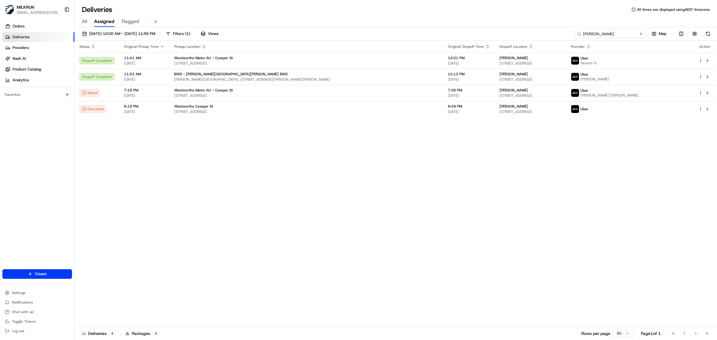
click at [630, 34] on input "[PERSON_NAME]" at bounding box center [611, 34] width 72 height 8
click at [612, 35] on input "Jason Murphy" at bounding box center [611, 34] width 72 height 8
click at [617, 32] on div "Deliveries All times are displayed using AEST timezone All Assigned Flagged 21/…" at bounding box center [396, 170] width 642 height 340
click at [628, 35] on input "Jason Murphy" at bounding box center [611, 34] width 72 height 8
click at [604, 33] on input "Jason Murphy" at bounding box center [611, 34] width 72 height 8
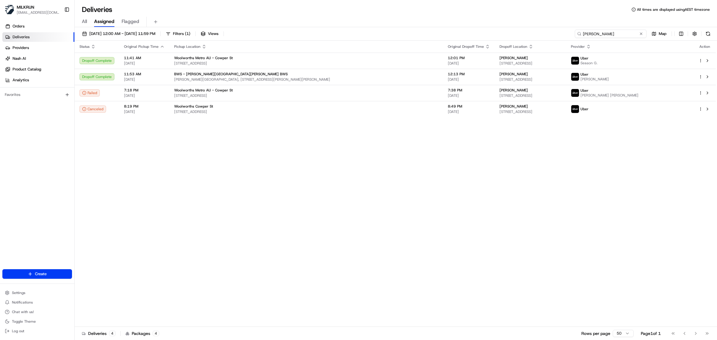
click at [583, 35] on input "Jason Murphy" at bounding box center [611, 34] width 72 height 8
click at [612, 35] on input "Jason Murphy" at bounding box center [611, 34] width 72 height 8
click at [620, 35] on input "Jason Murphy" at bounding box center [611, 34] width 72 height 8
click at [621, 35] on input "Jason Murphy" at bounding box center [611, 34] width 72 height 8
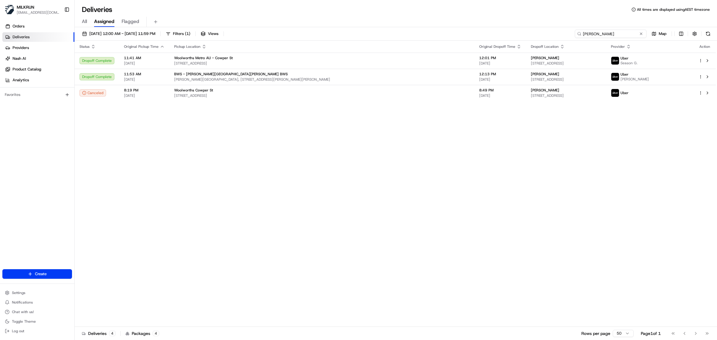
click at [608, 35] on input "Jason Murphy" at bounding box center [611, 34] width 72 height 8
click at [612, 34] on input "Jason Murphy" at bounding box center [611, 34] width 72 height 8
drag, startPoint x: 611, startPoint y: 37, endPoint x: 580, endPoint y: 35, distance: 31.1
click at [580, 35] on div "Jason Murphy" at bounding box center [611, 34] width 72 height 8
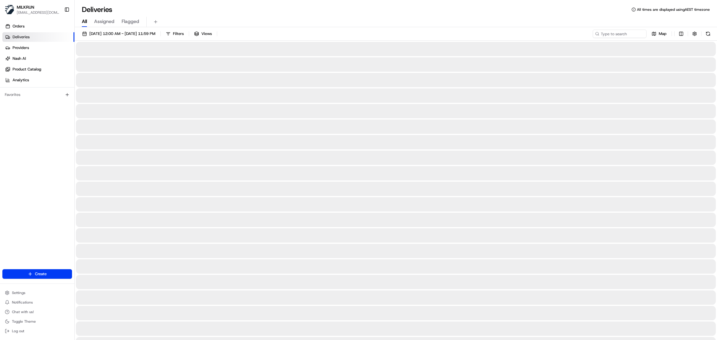
click at [84, 23] on span "All" at bounding box center [84, 21] width 5 height 7
click at [611, 35] on input at bounding box center [611, 34] width 72 height 8
paste input "Jason Murphy"
type input "Jason Murphy"
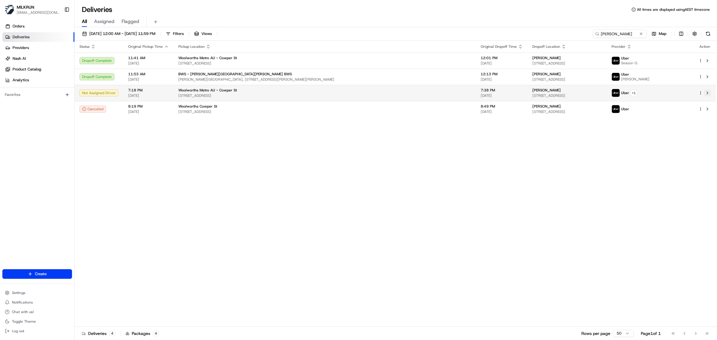
click at [707, 93] on button at bounding box center [707, 92] width 7 height 7
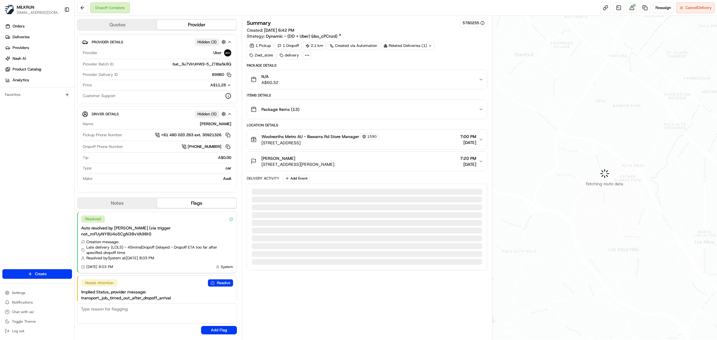
scroll to position [9, 0]
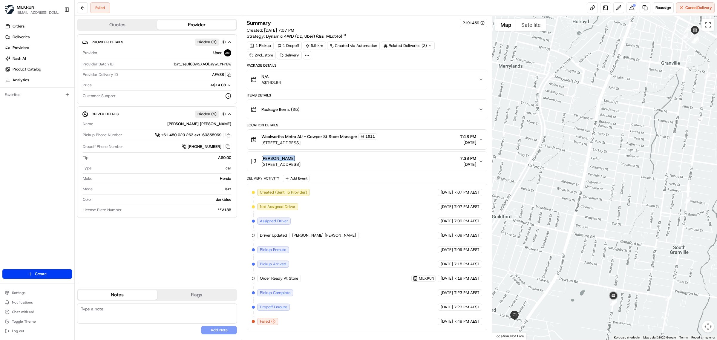
drag, startPoint x: 282, startPoint y: 157, endPoint x: 262, endPoint y: 157, distance: 20.6
click at [262, 157] on div "[PERSON_NAME]" at bounding box center [280, 158] width 39 height 6
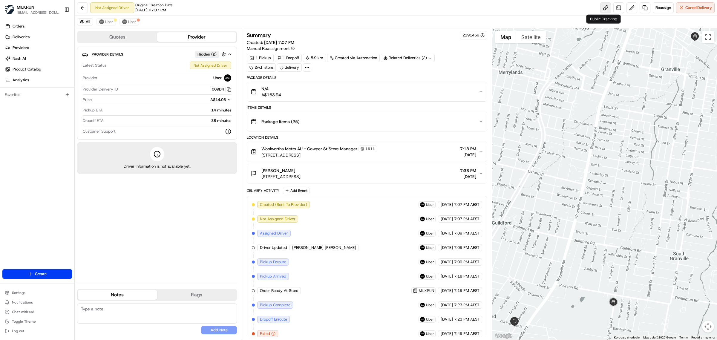
click at [602, 7] on link at bounding box center [605, 7] width 11 height 11
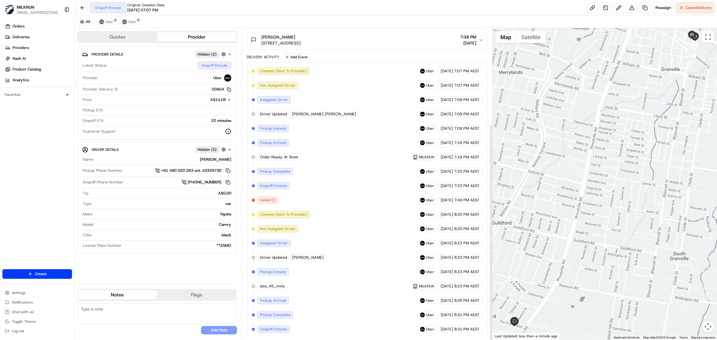
scroll to position [138, 0]
click at [133, 22] on span "Uber" at bounding box center [132, 21] width 8 height 5
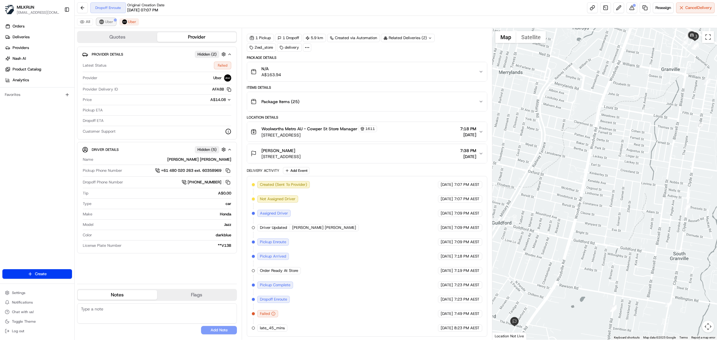
click at [108, 23] on span "Uber" at bounding box center [109, 21] width 8 height 5
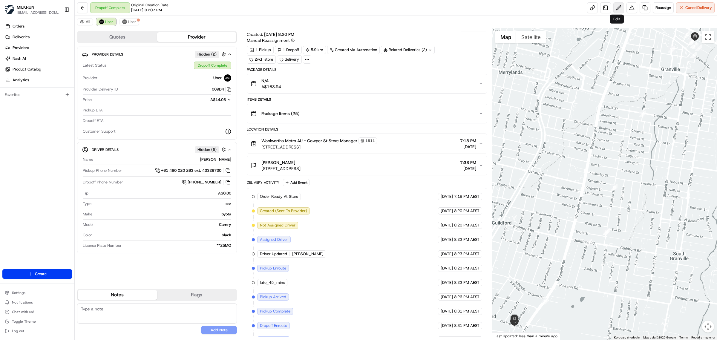
scroll to position [37, 0]
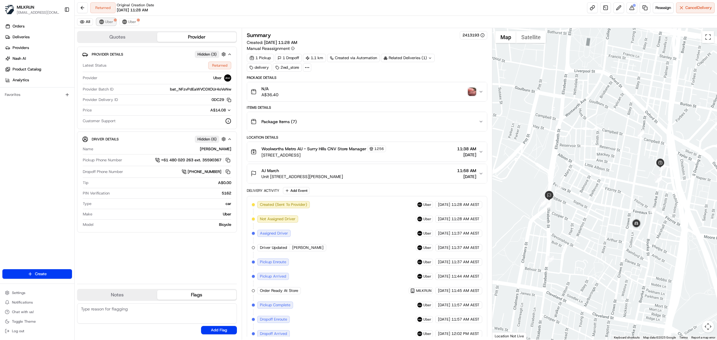
click at [110, 20] on span "Uber" at bounding box center [109, 21] width 8 height 5
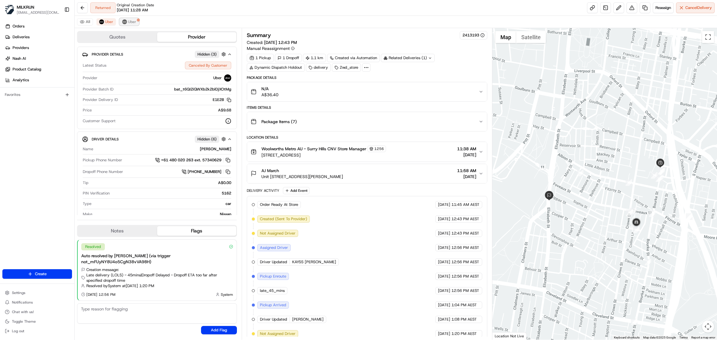
click at [136, 23] on button "Uber" at bounding box center [128, 21] width 19 height 7
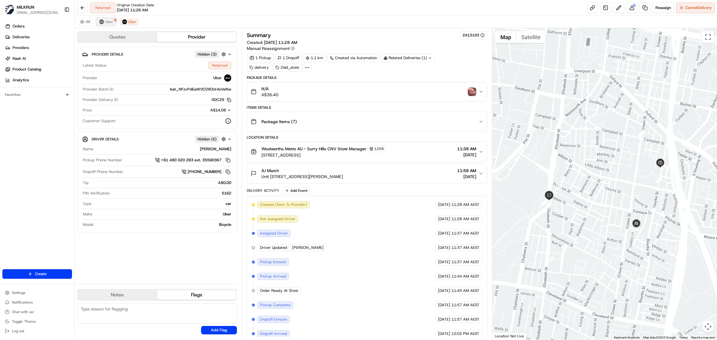
click at [108, 22] on span "Uber" at bounding box center [109, 21] width 8 height 5
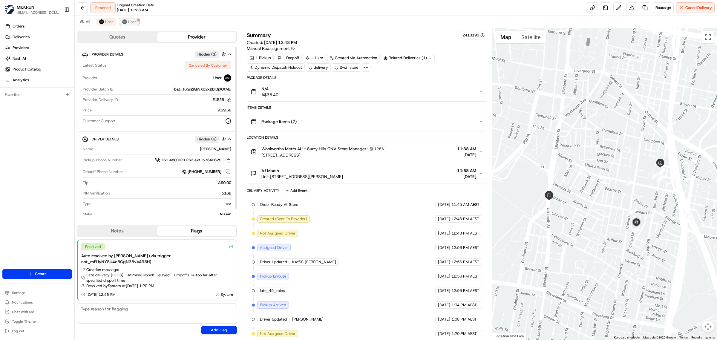
click at [133, 20] on span "Uber" at bounding box center [132, 21] width 8 height 5
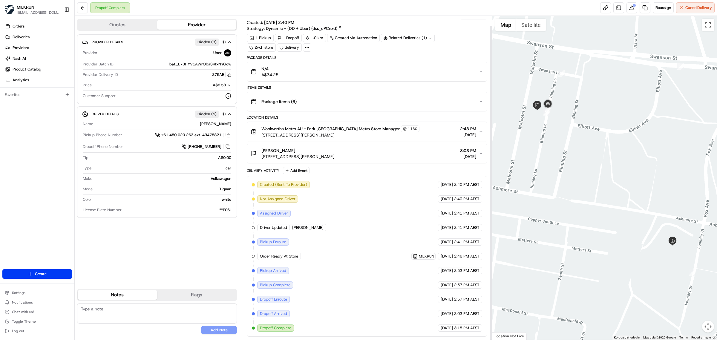
scroll to position [10, 0]
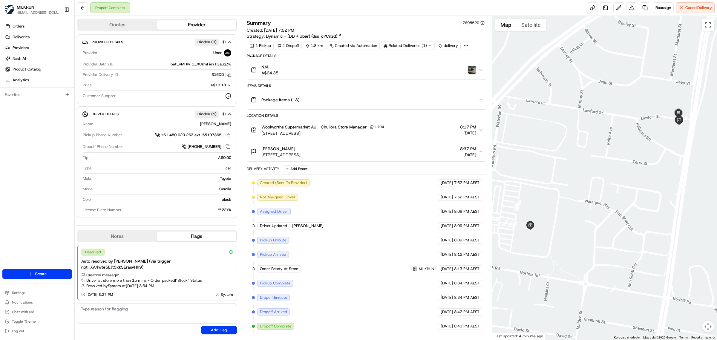
click at [473, 72] on img "button" at bounding box center [472, 70] width 8 height 8
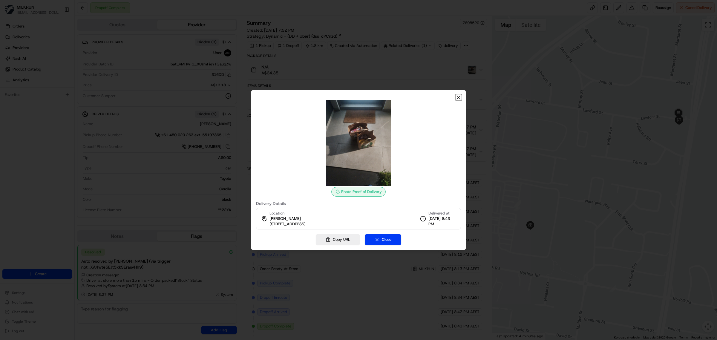
click at [459, 96] on icon "button" at bounding box center [458, 97] width 5 height 5
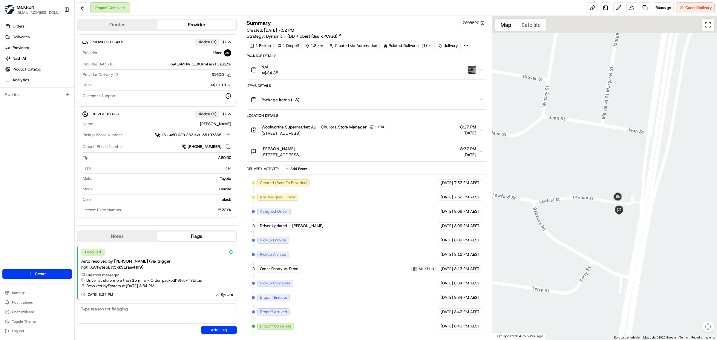
drag, startPoint x: 673, startPoint y: 160, endPoint x: 612, endPoint y: 301, distance: 153.8
click at [605, 340] on html "MILKRUN vconcepcion@woolworths.com.au Toggle Sidebar Orders Deliveries Provider…" at bounding box center [358, 170] width 717 height 340
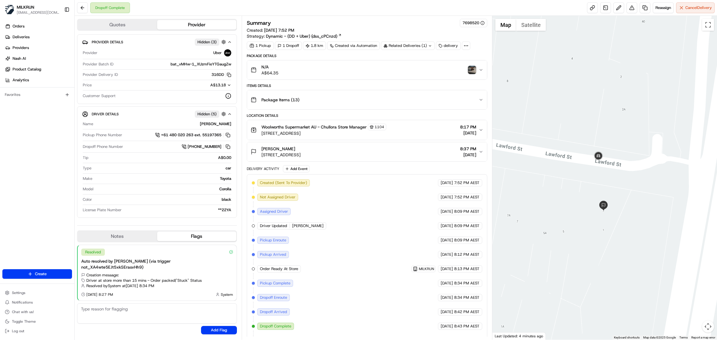
drag, startPoint x: 617, startPoint y: 137, endPoint x: 615, endPoint y: 223, distance: 86.6
click at [615, 223] on div at bounding box center [604, 178] width 225 height 324
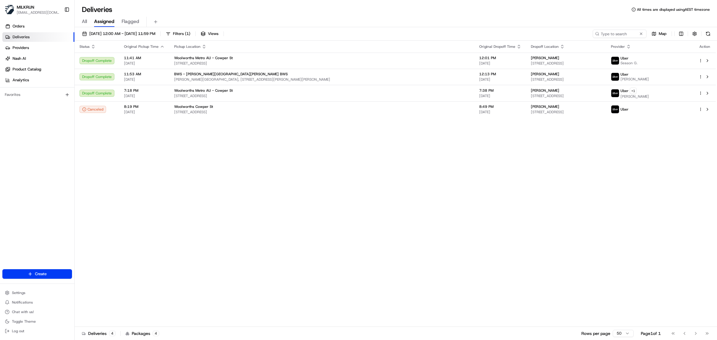
click at [86, 19] on span "All" at bounding box center [84, 21] width 5 height 7
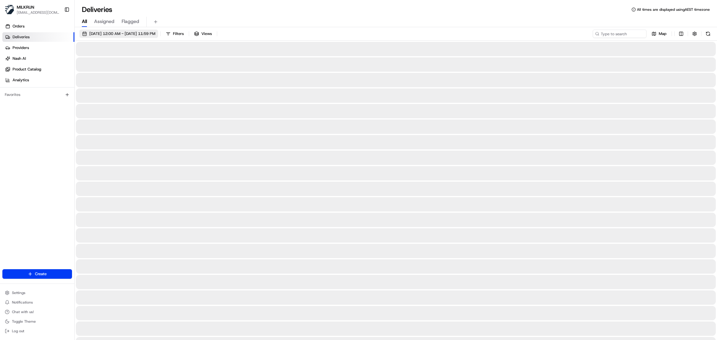
click at [97, 34] on span "[DATE] 12:00 AM - [DATE] 11:59 PM" at bounding box center [122, 33] width 66 height 5
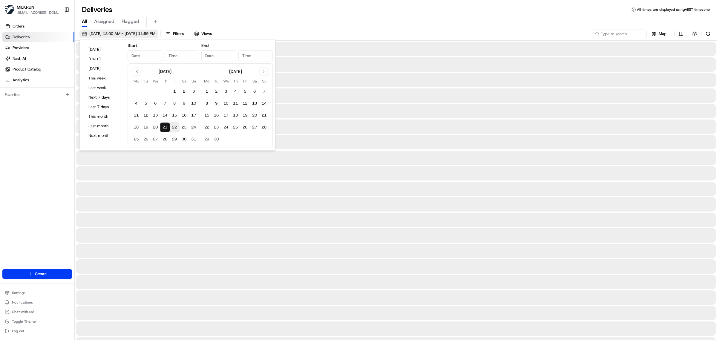
type input "[DATE]"
type input "12:00 AM"
type input "[DATE]"
type input "11:59 PM"
click at [175, 125] on button "22" at bounding box center [175, 127] width 10 height 10
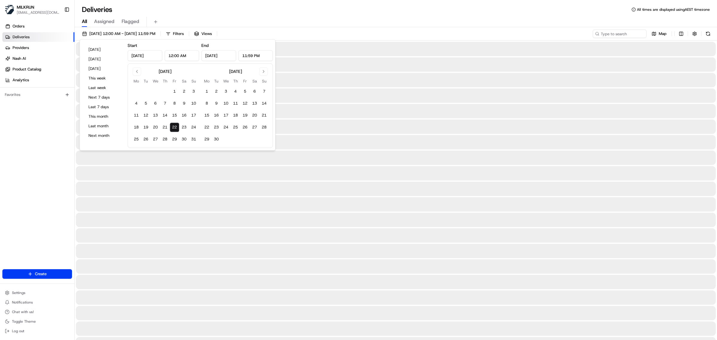
type input "[DATE]"
click at [308, 7] on div "Deliveries All times are displayed using AEST timezone" at bounding box center [396, 10] width 642 height 10
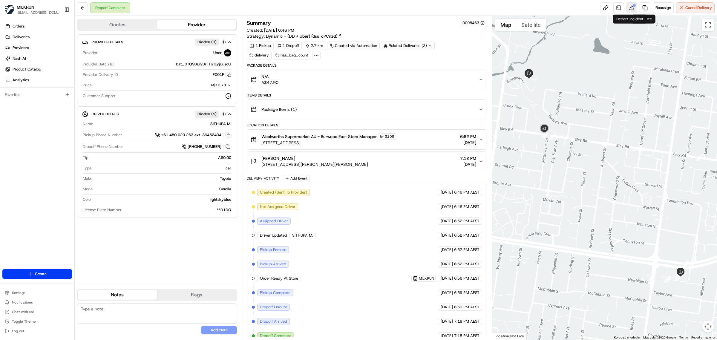
click at [630, 8] on button at bounding box center [631, 7] width 11 height 11
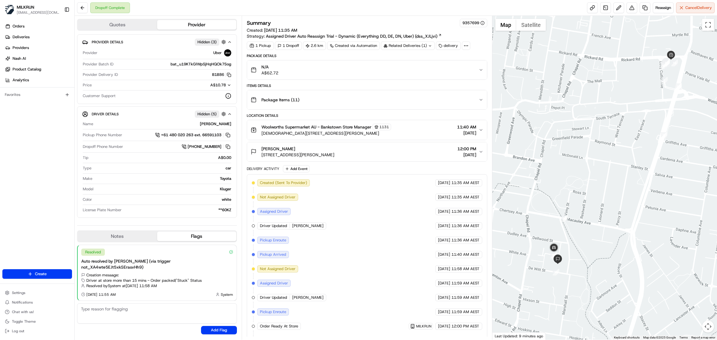
drag, startPoint x: 543, startPoint y: 247, endPoint x: 556, endPoint y: 229, distance: 22.0
click at [556, 229] on div at bounding box center [604, 178] width 225 height 324
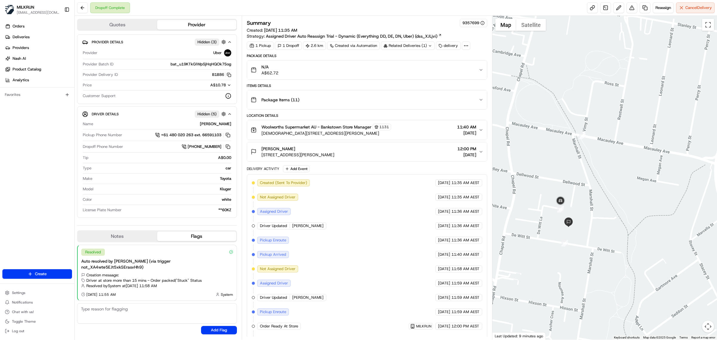
drag, startPoint x: 529, startPoint y: 282, endPoint x: 572, endPoint y: 252, distance: 52.1
click at [572, 252] on div at bounding box center [604, 178] width 225 height 324
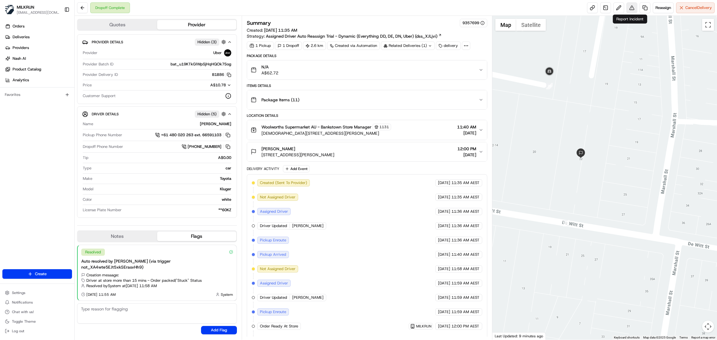
drag, startPoint x: 630, startPoint y: 7, endPoint x: 634, endPoint y: 6, distance: 3.9
click at [634, 6] on button at bounding box center [631, 7] width 11 height 11
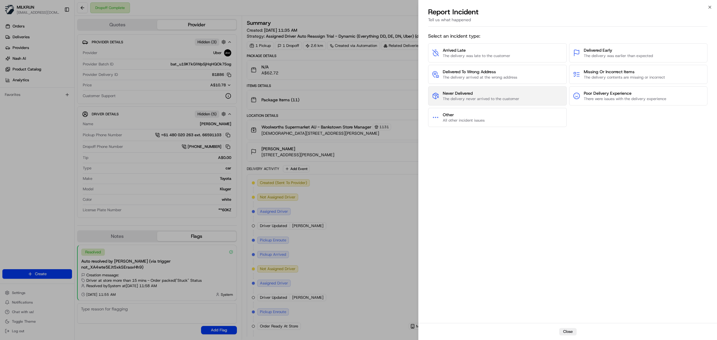
click at [519, 95] on button "Never Delivered The delivery never arrived to the customer" at bounding box center [497, 95] width 139 height 19
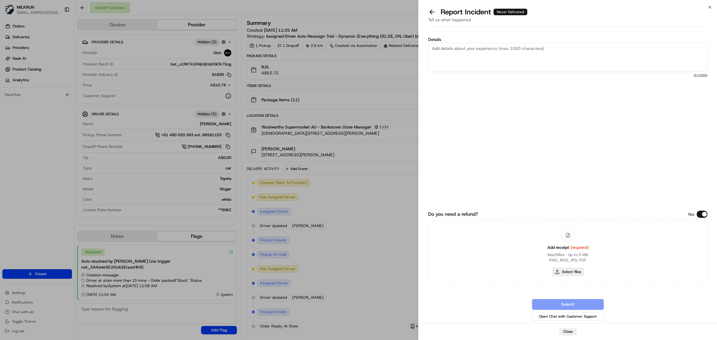
click at [559, 268] on button "Select files" at bounding box center [568, 272] width 32 height 8
type input "C:\fakepath\Screenshot 2025-08-22 124155.png"
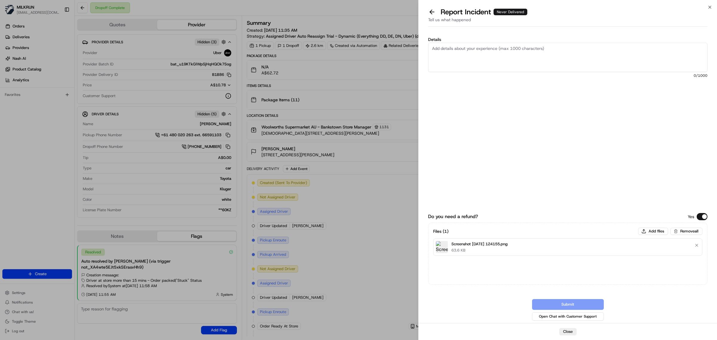
click at [506, 54] on textarea "Details" at bounding box center [567, 57] width 279 height 29
click at [614, 54] on textarea "Order not received, Conversation b/w driver and customer, driver affirmed deliv…" at bounding box center [567, 57] width 279 height 29
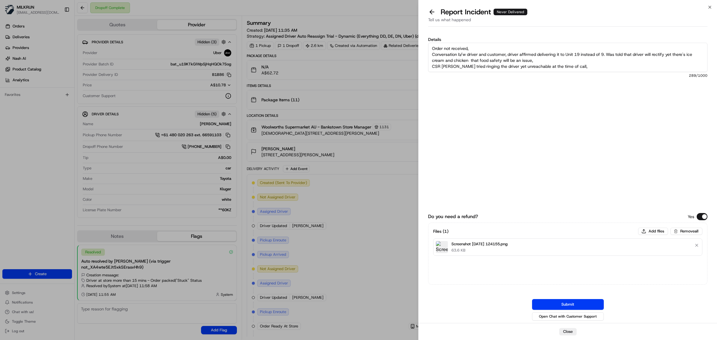
scroll to position [3, 0]
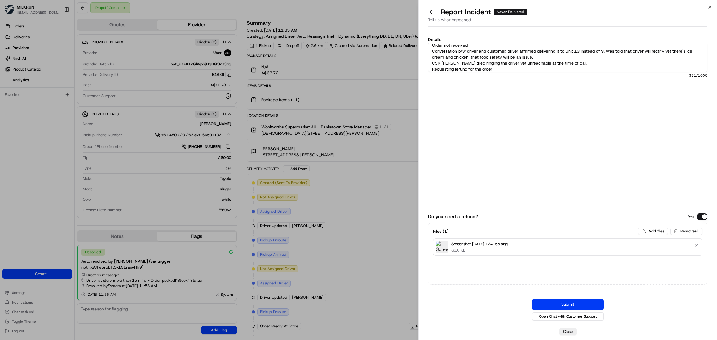
click at [583, 63] on textarea "Order not received, Conversation b/w driver and customer, driver affirmed deliv…" at bounding box center [567, 57] width 279 height 29
click at [477, 43] on textarea "Order not received, Conversation b/w driver and customer, driver affirmed deliv…" at bounding box center [567, 57] width 279 height 29
click at [500, 67] on textarea "Order not received, this is a meet at door delivery. Conversation b/w driver an…" at bounding box center [567, 57] width 279 height 29
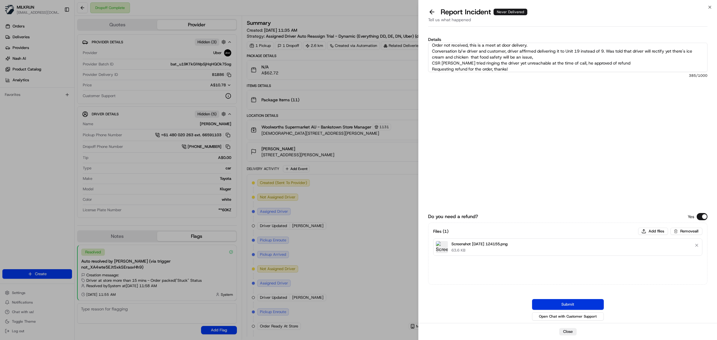
type textarea "Order not received, this is a meet at door delivery. Conversation b/w driver an…"
click at [556, 302] on button "Submit" at bounding box center [568, 304] width 72 height 11
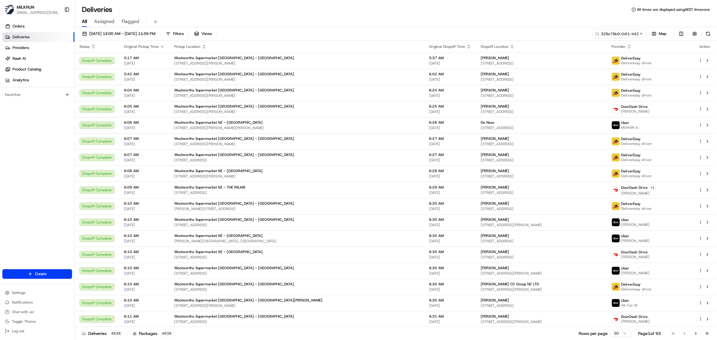
scroll to position [0, 29]
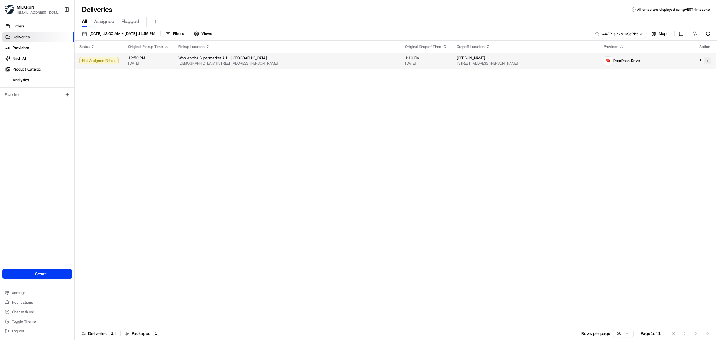
click at [707, 59] on button at bounding box center [707, 60] width 7 height 7
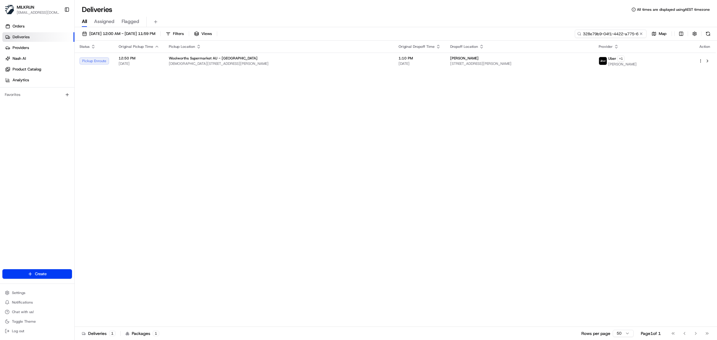
click at [614, 31] on input "328e79b9-04f1-4422-a775-69c2b6e32e93" at bounding box center [611, 34] width 72 height 8
paste input "9d3c6f7-c600-4327-b7f8-0a39f218d7b9"
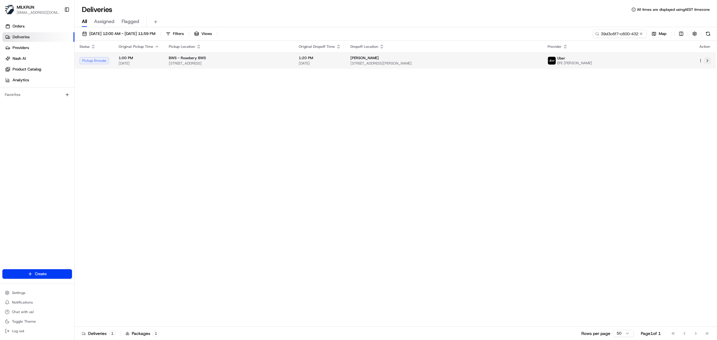
click at [709, 59] on button at bounding box center [707, 60] width 7 height 7
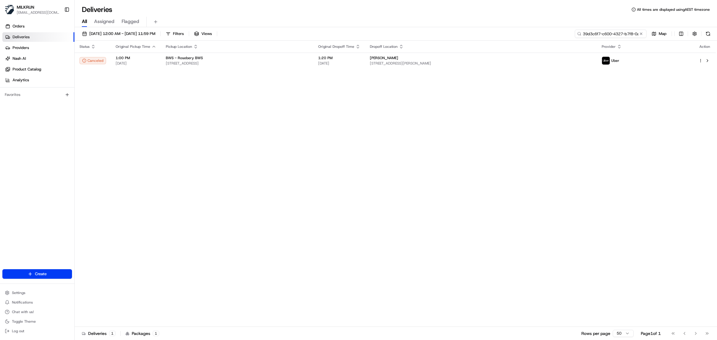
click at [615, 33] on input "39d3c6f7-c600-4327-b7f8-0a39f218d7b9" at bounding box center [611, 34] width 72 height 8
paste input "dd907a60-533b-48e3-98cf-31d501e09ac9/"
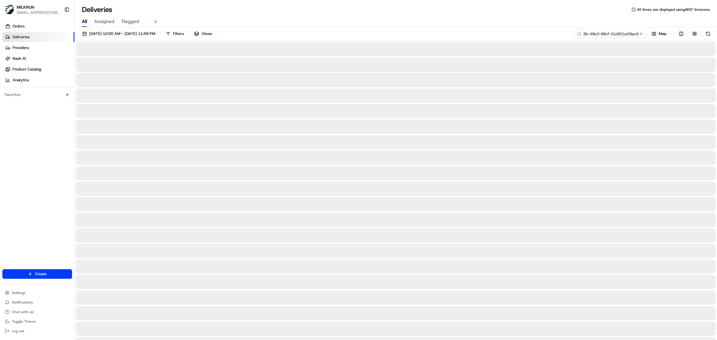
scroll to position [0, 29]
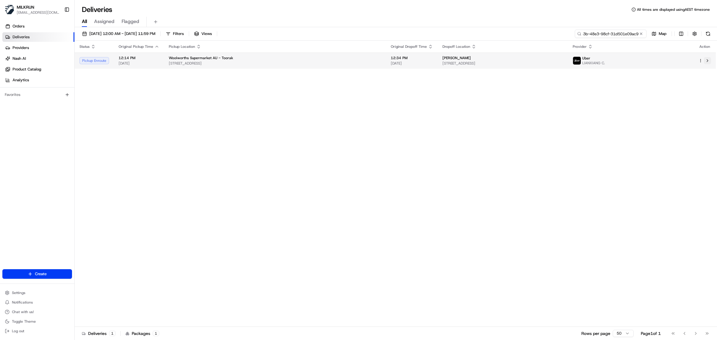
type input "dd907a60-533b-48e3-98cf-31d501e09ac9"
click at [707, 61] on button at bounding box center [707, 60] width 7 height 7
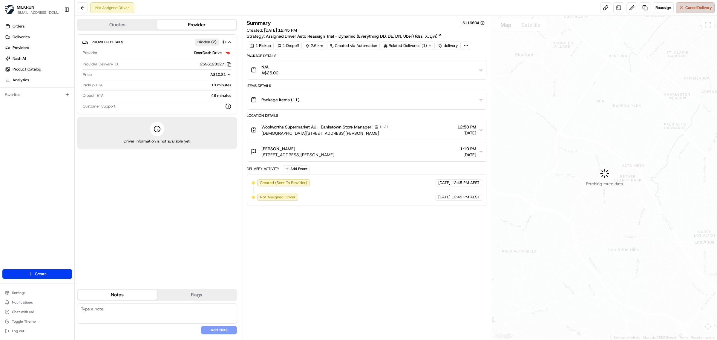
click at [573, 4] on button "Cancel Delivery" at bounding box center [695, 7] width 39 height 11
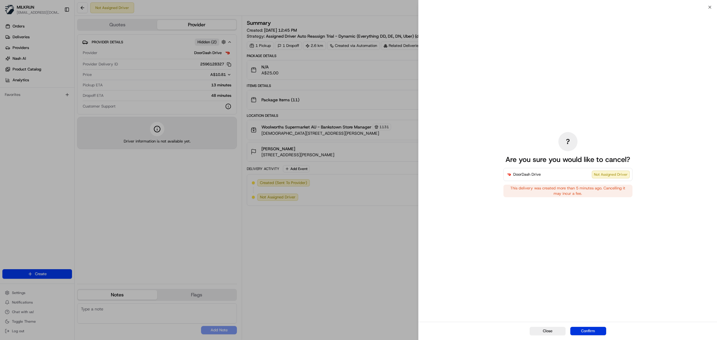
drag, startPoint x: 596, startPoint y: 330, endPoint x: 581, endPoint y: 305, distance: 29.0
click at [573, 272] on button "Confirm" at bounding box center [588, 331] width 36 height 8
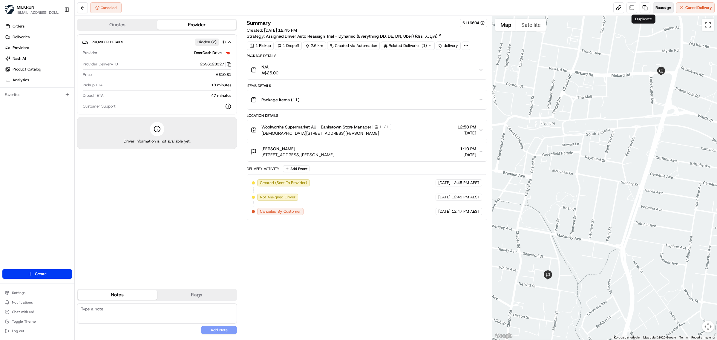
click at [573, 6] on span "Reassign" at bounding box center [663, 7] width 16 height 5
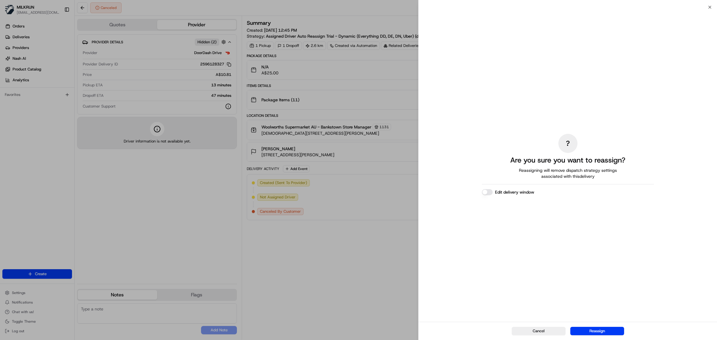
click at [490, 191] on button "Edit delivery window" at bounding box center [487, 192] width 11 height 6
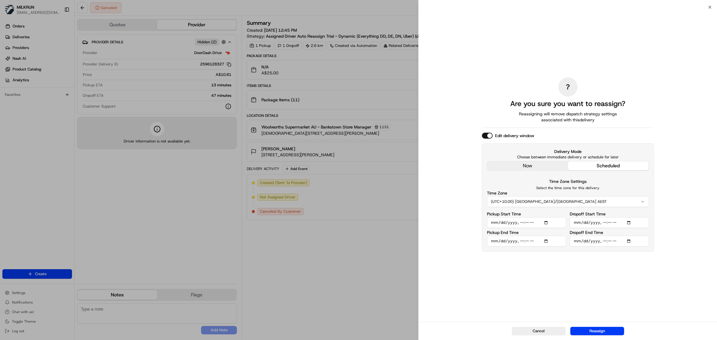
click at [527, 223] on input "Pickup Start Time" at bounding box center [526, 222] width 79 height 11
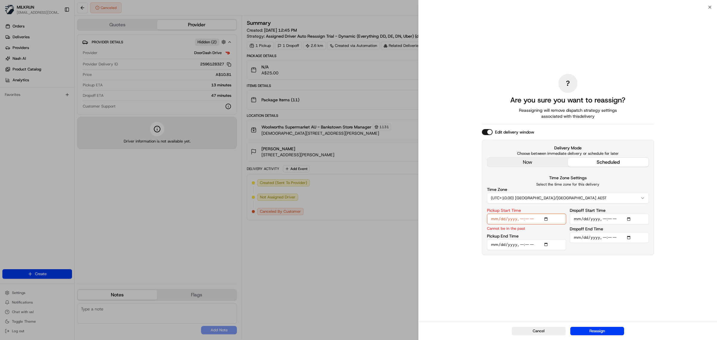
type input "[DATE]T12:58"
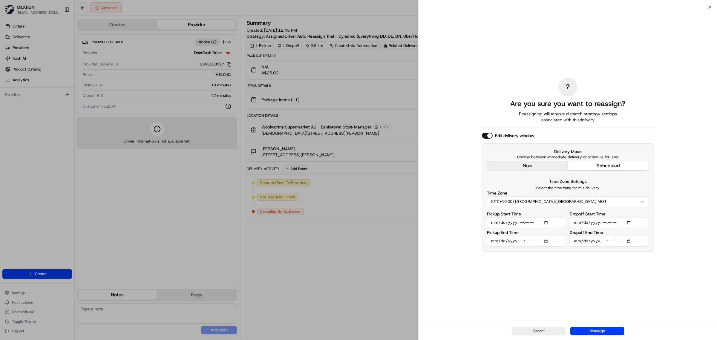
click at [545, 240] on input "Pickup End Time" at bounding box center [526, 241] width 79 height 11
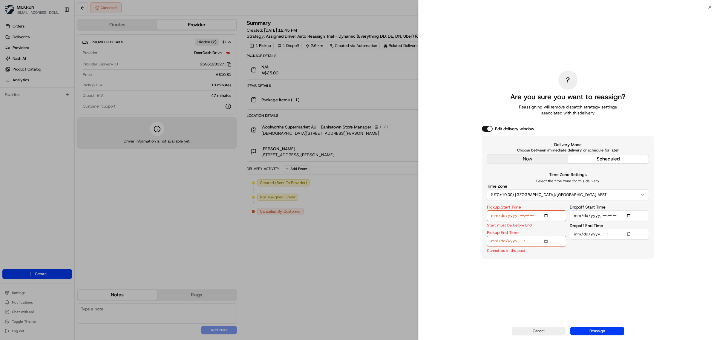
type input "[DATE]T12:48"
click at [523, 243] on input "Pickup End Time" at bounding box center [526, 241] width 79 height 11
click at [529, 216] on input "Pickup Start Time" at bounding box center [526, 215] width 79 height 11
click at [520, 215] on input "Pickup Start Time" at bounding box center [526, 215] width 79 height 11
type input "[DATE]T13:00"
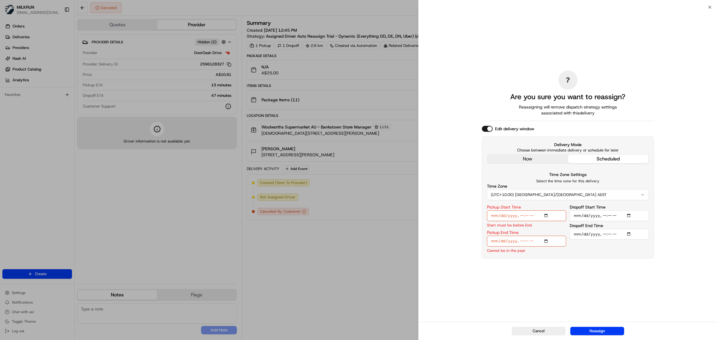
click at [521, 241] on input "Pickup End Time" at bounding box center [526, 241] width 79 height 11
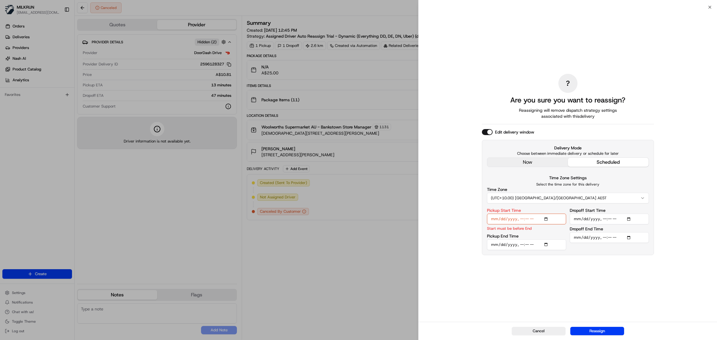
type input "[DATE]T13:05"
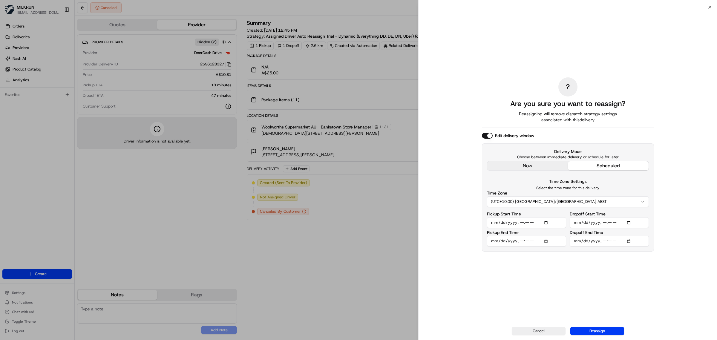
click at [573, 221] on input "Dropoff Start Time" at bounding box center [608, 222] width 79 height 11
click at [573, 223] on input "Dropoff Start Time" at bounding box center [608, 222] width 79 height 11
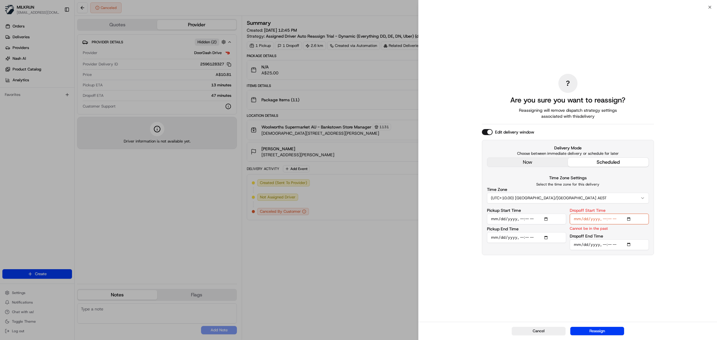
type input "[DATE]T12:48"
click at [573, 219] on input "Dropoff Start Time" at bounding box center [608, 219] width 79 height 11
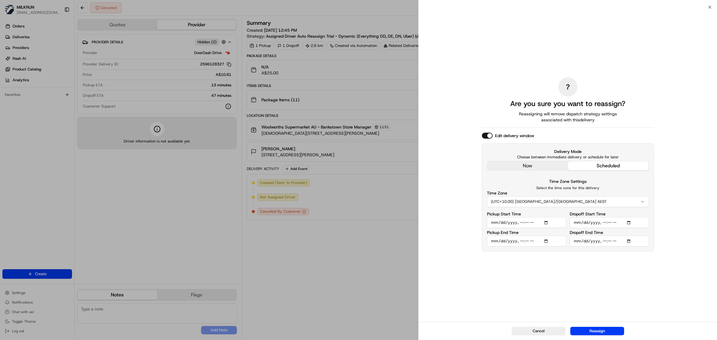
click at [573, 241] on input "Dropoff End Time" at bounding box center [608, 241] width 79 height 11
click at [573, 222] on input "Dropoff Start Time" at bounding box center [608, 222] width 79 height 11
type input "[DATE]T13:25"
click at [573, 242] on input "Dropoff End Time" at bounding box center [608, 241] width 79 height 11
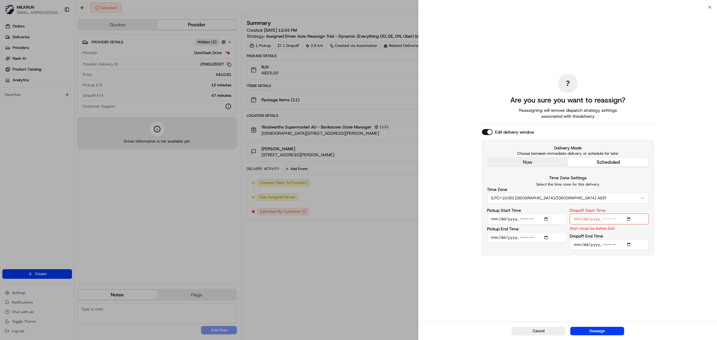
type input "[DATE]T13:30"
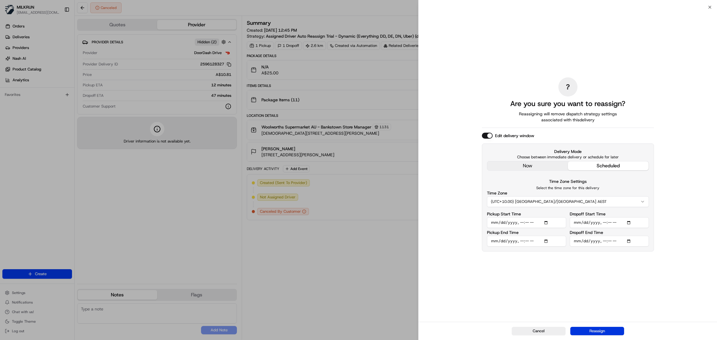
click at [573, 272] on button "Reassign" at bounding box center [597, 331] width 54 height 8
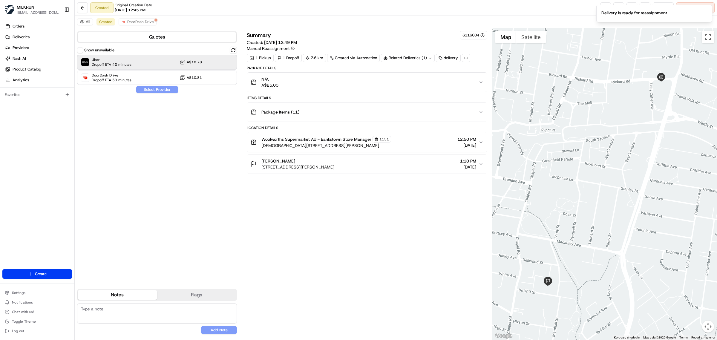
click at [155, 65] on div "Uber Dropoff ETA 42 minutes A$10.78" at bounding box center [157, 62] width 160 height 14
click at [158, 90] on button "Assign Provider" at bounding box center [157, 89] width 42 height 7
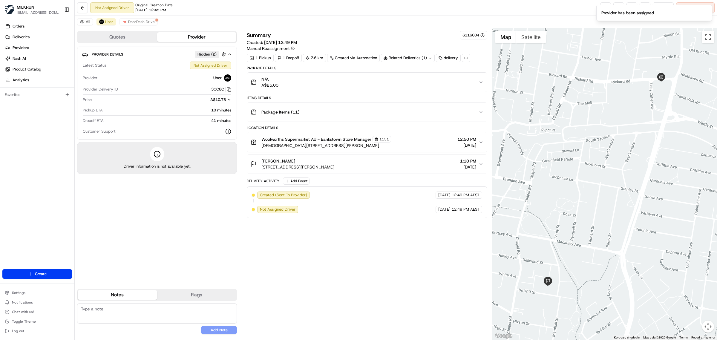
drag, startPoint x: 105, startPoint y: 319, endPoint x: 105, endPoint y: 315, distance: 3.7
click at [105, 272] on textarea at bounding box center [157, 313] width 160 height 20
type textarea "O"
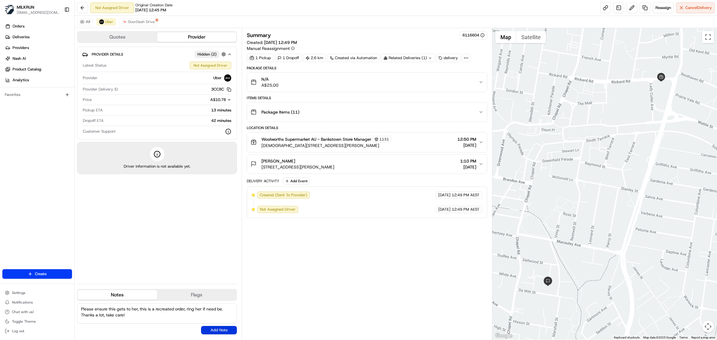
type textarea "Please ensure this gets to her, this is a recreated order, ring her if need be.…"
click at [222, 272] on button "Add Note" at bounding box center [219, 330] width 36 height 8
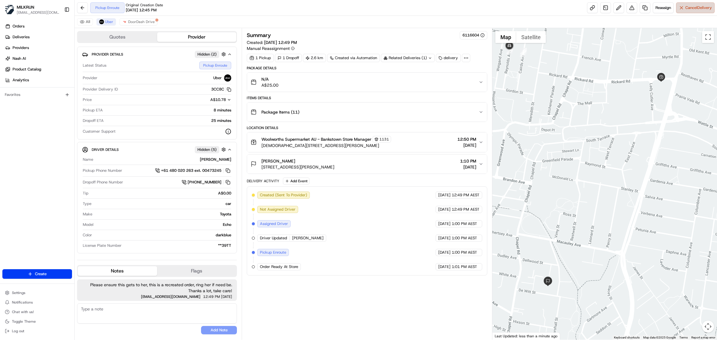
click at [573, 6] on span "Cancel Delivery" at bounding box center [698, 7] width 27 height 5
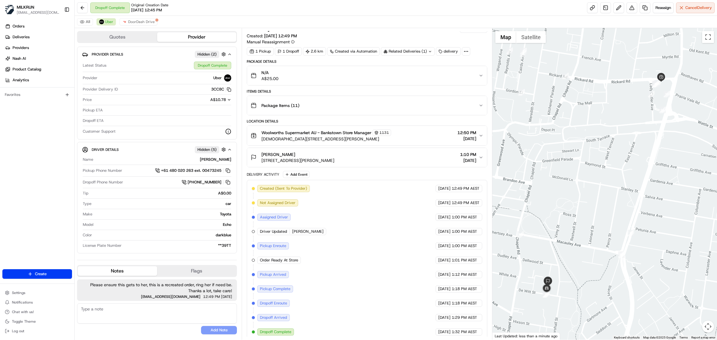
scroll to position [13, 0]
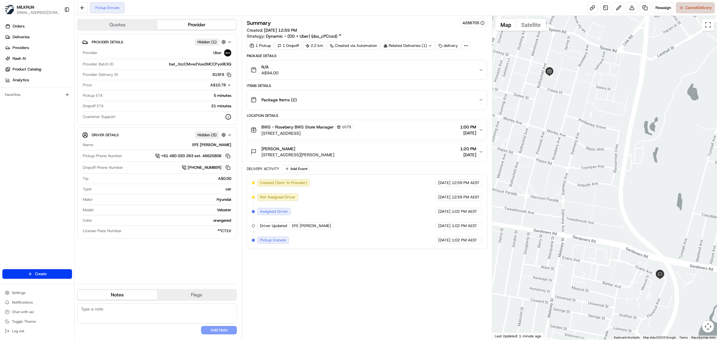
click at [696, 10] on span "Cancel Delivery" at bounding box center [698, 7] width 27 height 5
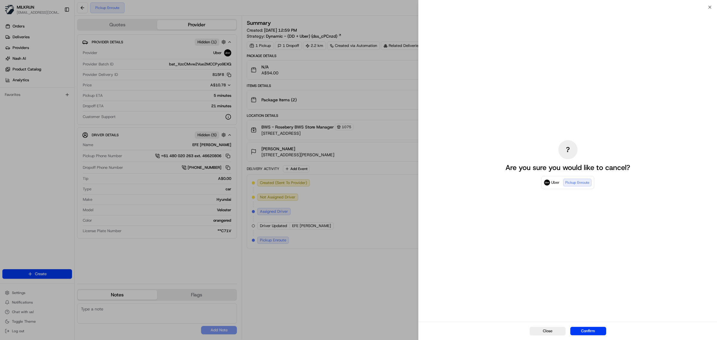
click at [595, 324] on div "Close Confirm" at bounding box center [567, 331] width 298 height 18
click at [593, 331] on button "Confirm" at bounding box center [588, 331] width 36 height 8
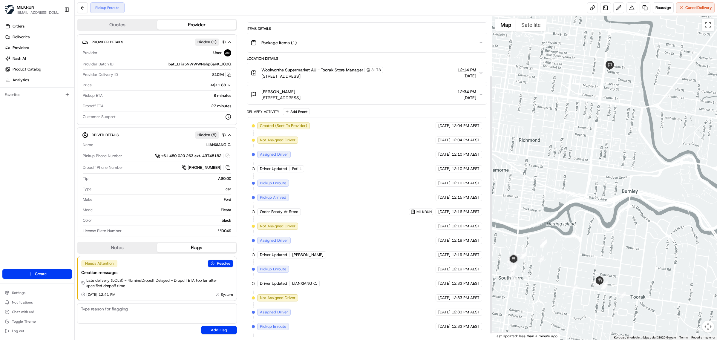
scroll to position [75, 0]
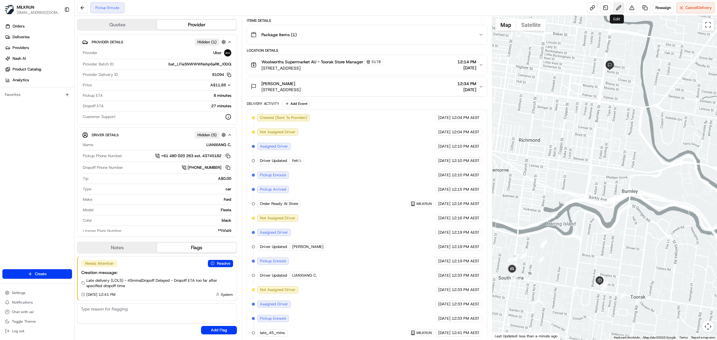
click at [617, 8] on button at bounding box center [618, 7] width 11 height 11
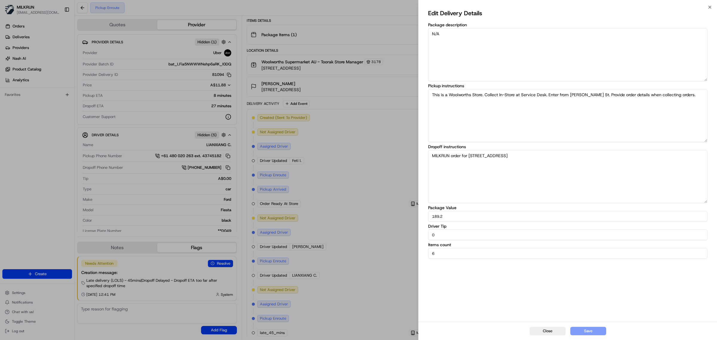
click at [438, 236] on input "0" at bounding box center [567, 234] width 279 height 11
drag, startPoint x: 439, startPoint y: 234, endPoint x: 430, endPoint y: 235, distance: 9.0
click at [430, 235] on input "0" at bounding box center [567, 234] width 279 height 11
type input "5"
drag, startPoint x: 410, startPoint y: 235, endPoint x: 413, endPoint y: 232, distance: 4.4
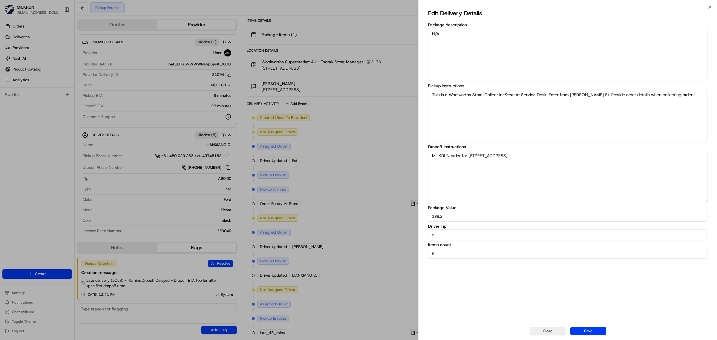
click at [411, 235] on body "MILKRUN [EMAIL_ADDRESS][DOMAIN_NAME] Toggle Sidebar Orders Deliveries Providers…" at bounding box center [358, 170] width 717 height 340
drag, startPoint x: 554, startPoint y: 329, endPoint x: 368, endPoint y: 238, distance: 207.0
click at [554, 328] on button "Close" at bounding box center [547, 331] width 36 height 8
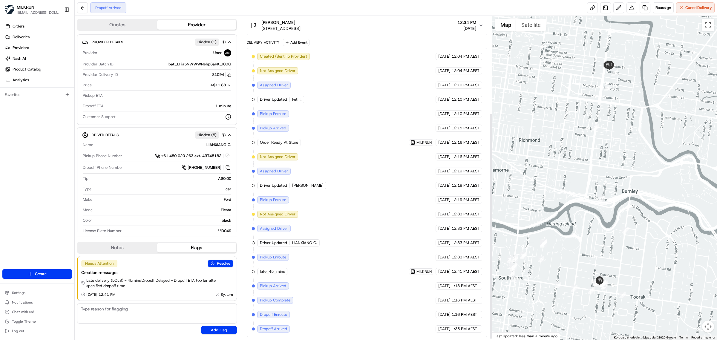
scroll to position [141, 0]
click at [617, 8] on button at bounding box center [618, 7] width 11 height 11
